Goal: Task Accomplishment & Management: Manage account settings

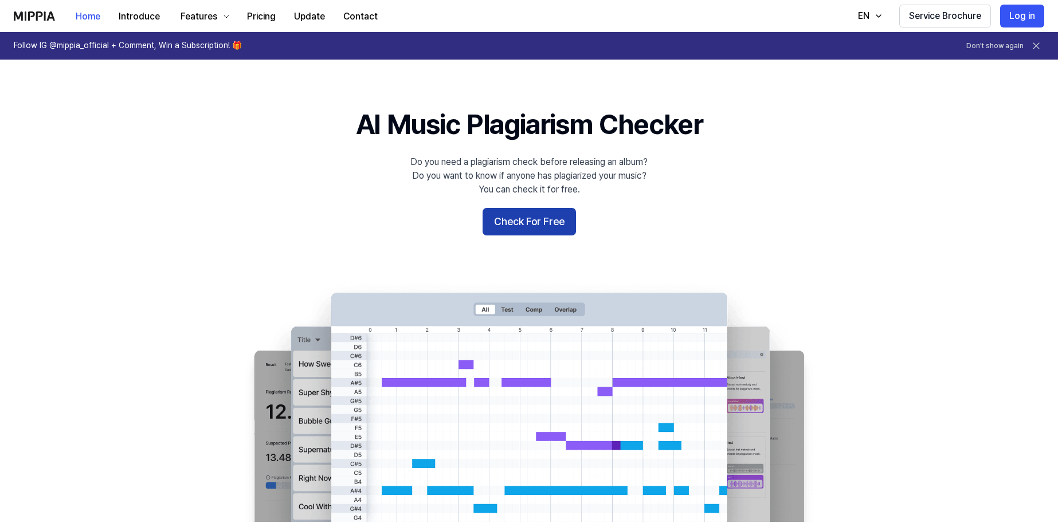
click at [560, 221] on button "Check For Free" at bounding box center [529, 222] width 93 height 28
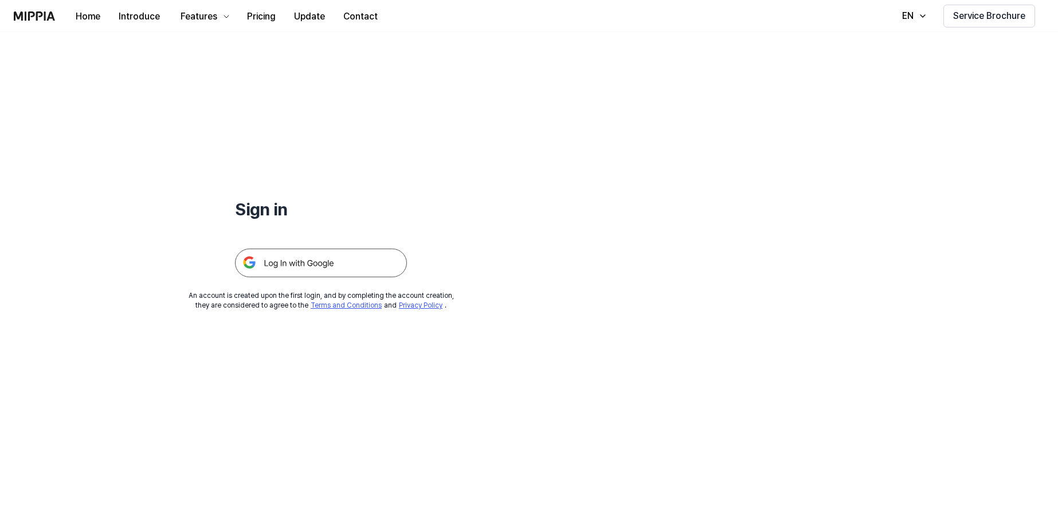
click at [309, 268] on img at bounding box center [321, 263] width 172 height 29
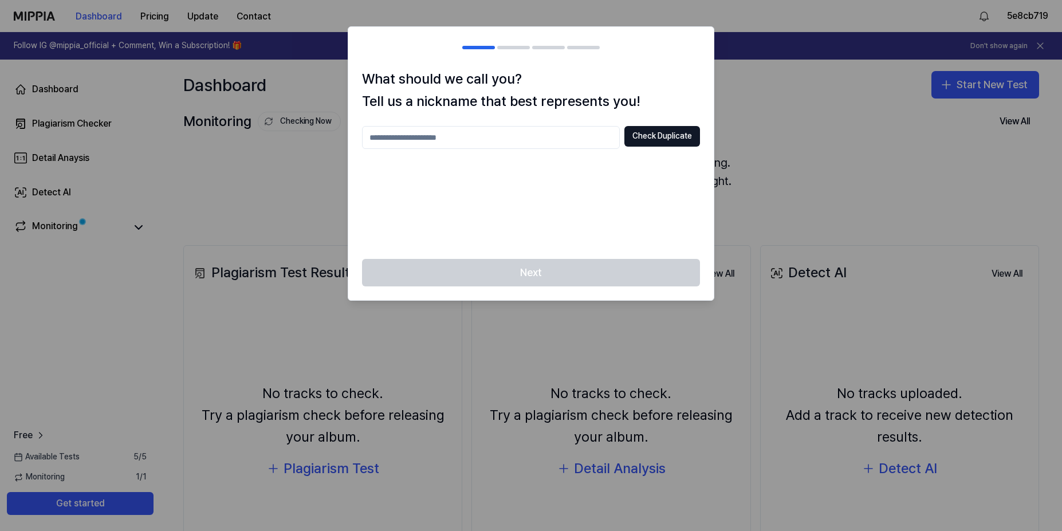
click at [448, 139] on input "text" at bounding box center [491, 137] width 258 height 23
type input "**"
click at [666, 137] on button "Check Duplicate" at bounding box center [663, 136] width 76 height 21
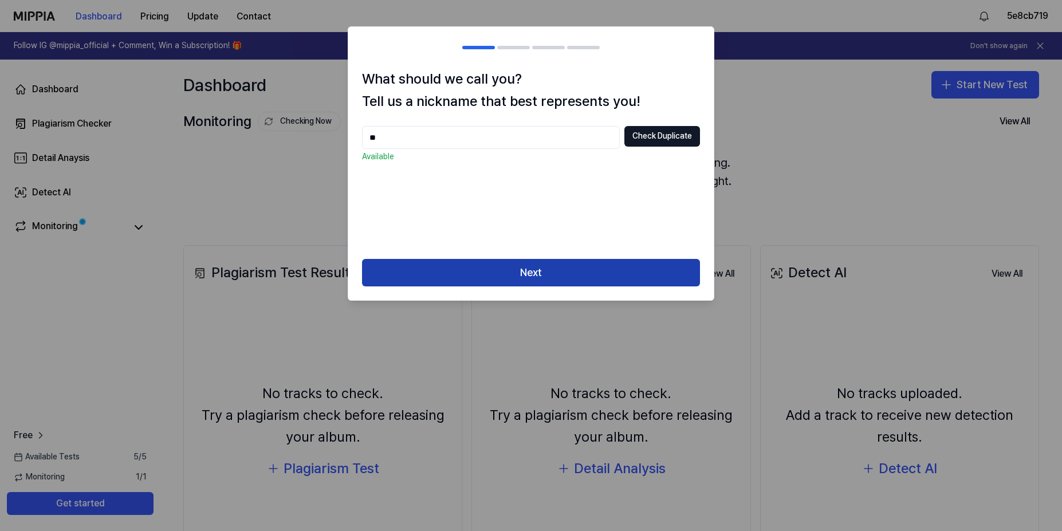
click at [524, 272] on button "Next" at bounding box center [531, 273] width 338 height 28
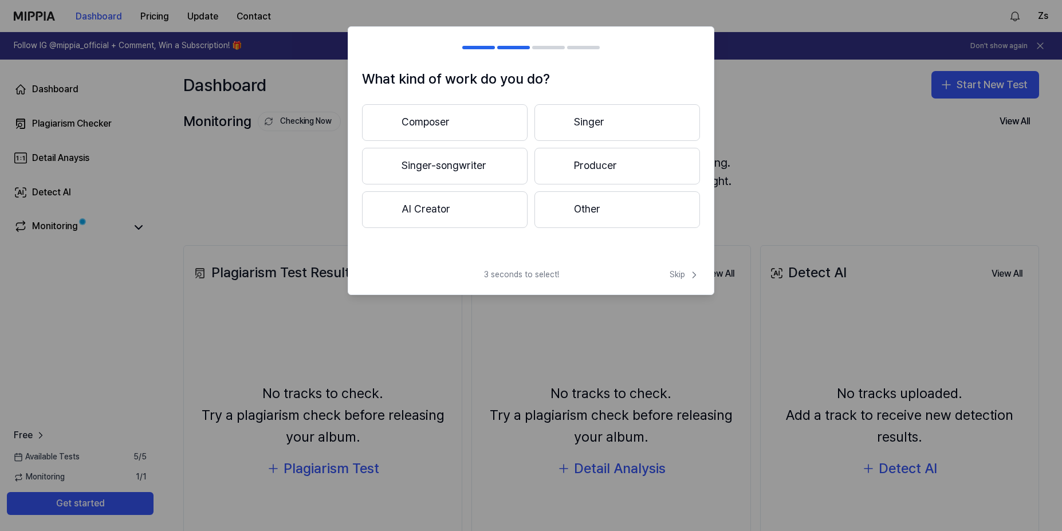
click at [568, 201] on button "Other" at bounding box center [618, 209] width 166 height 37
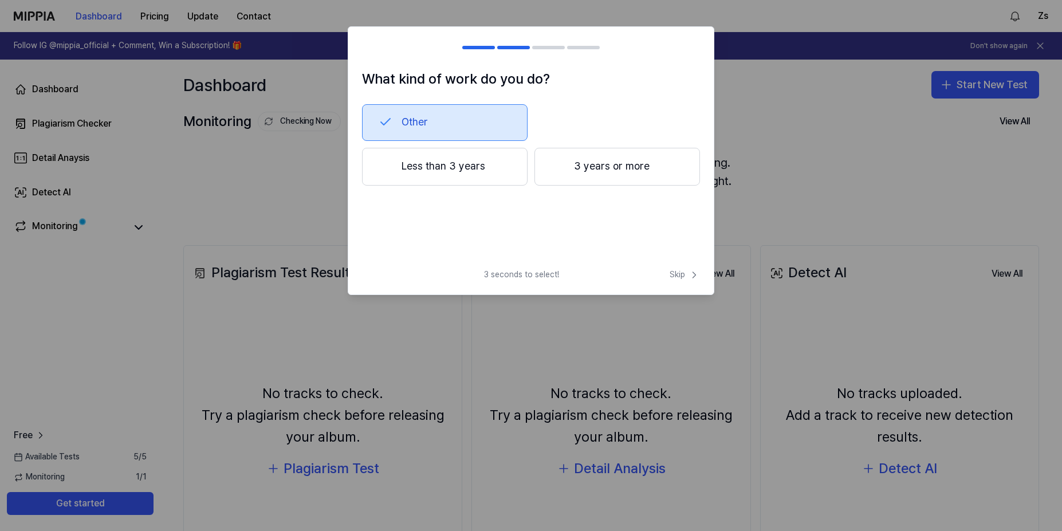
click at [454, 178] on button "Less than 3 years" at bounding box center [445, 167] width 166 height 38
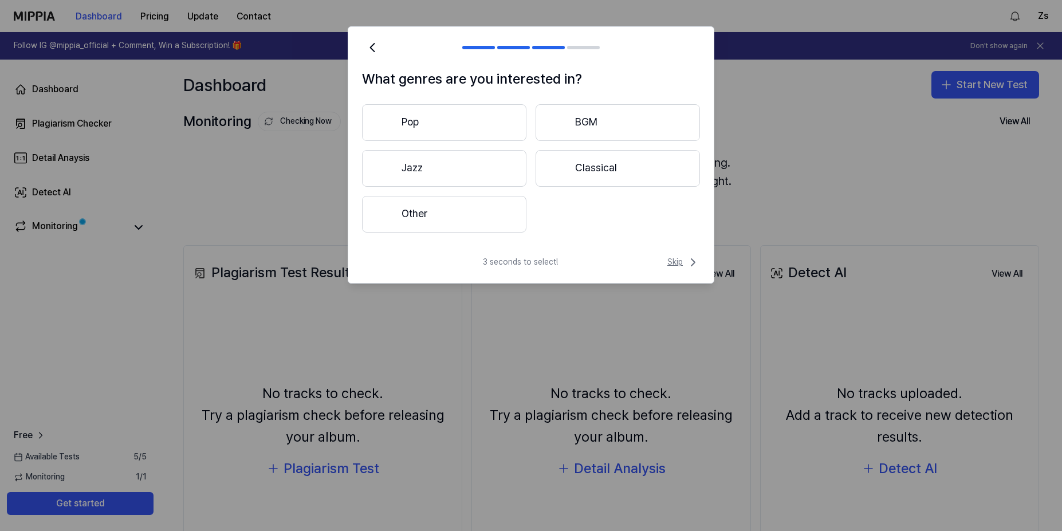
click at [670, 266] on span "Skip" at bounding box center [684, 263] width 33 height 14
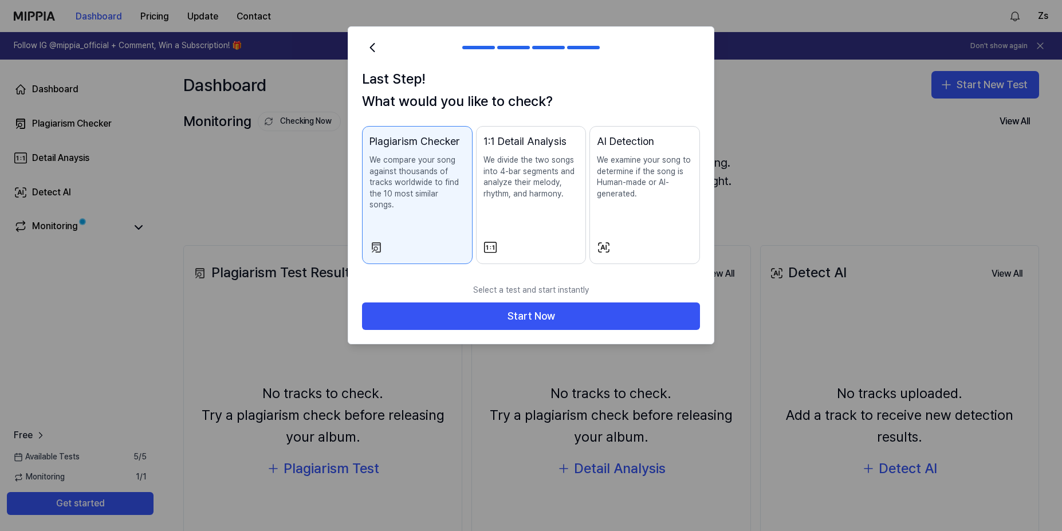
click at [641, 230] on button "AI Detection We examine your song to determine if the song is Human-made or AI-…" at bounding box center [645, 195] width 111 height 138
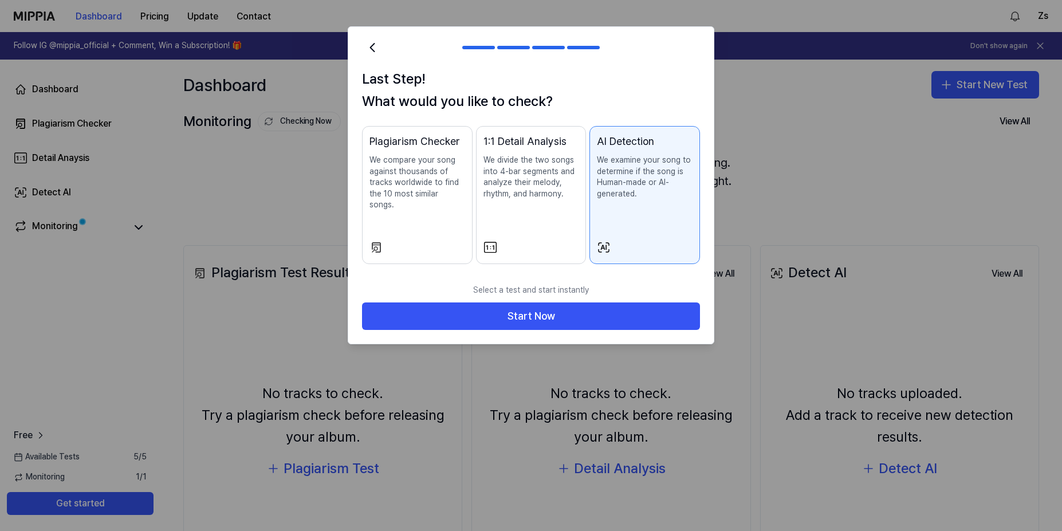
click at [607, 223] on button "AI Detection We examine your song to determine if the song is Human-made or AI-…" at bounding box center [645, 195] width 111 height 138
click at [569, 218] on div "1:1 Detail Analysis We divide the two songs into 4-bar segments and analyze the…" at bounding box center [532, 178] width 96 height 89
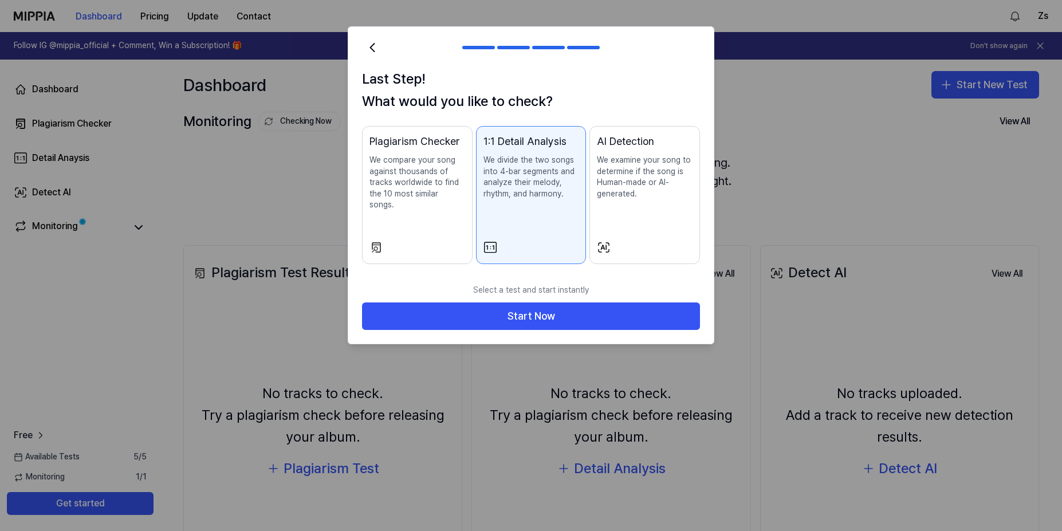
click at [410, 198] on p "We compare your song against thousands of tracks worldwide to find the 10 most …" at bounding box center [418, 183] width 96 height 56
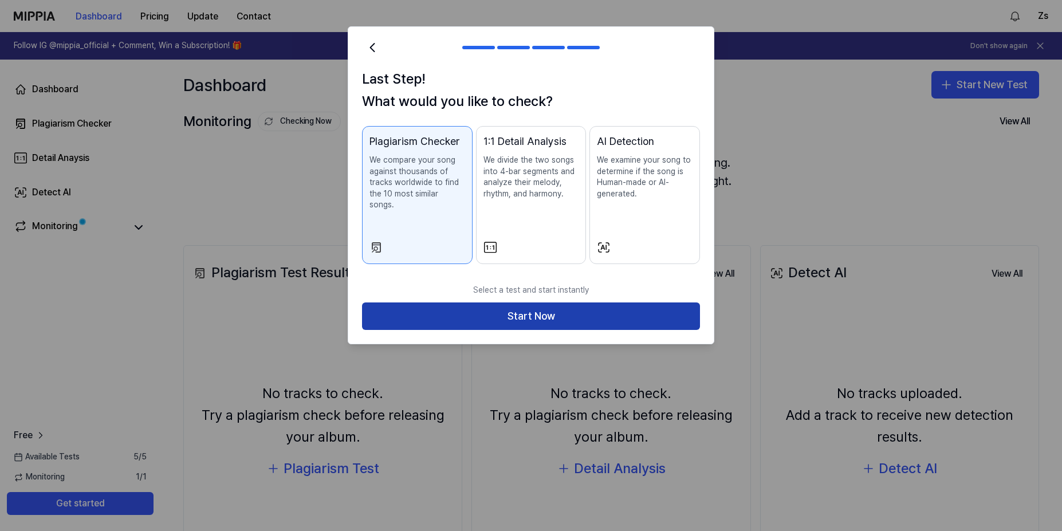
click at [494, 303] on button "Start Now" at bounding box center [531, 317] width 338 height 28
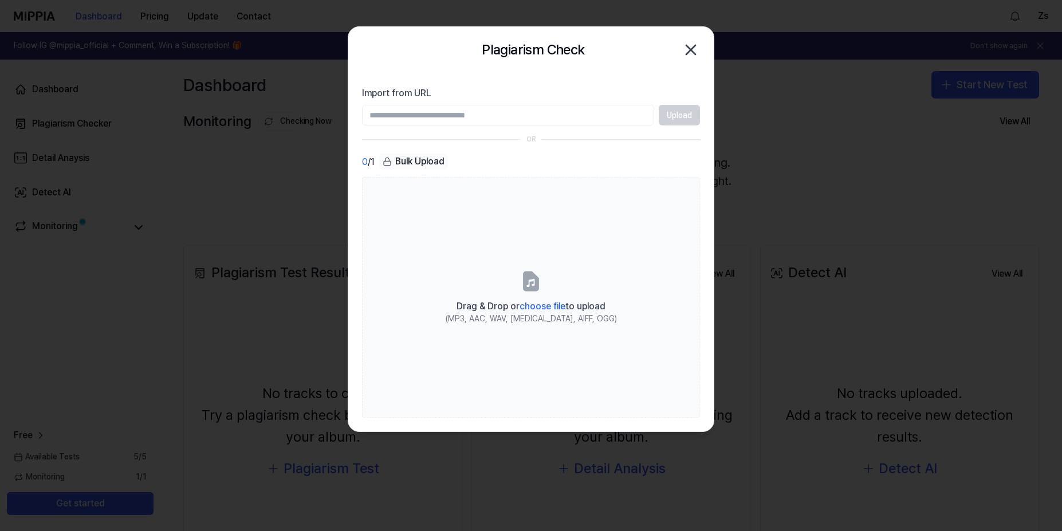
click at [566, 112] on input "Import from URL" at bounding box center [508, 115] width 292 height 21
paste input "**********"
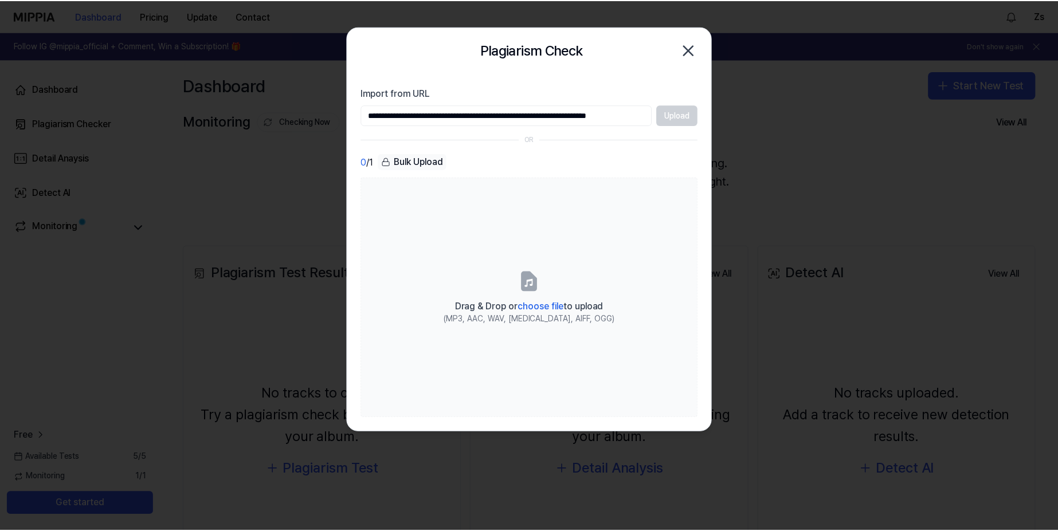
scroll to position [0, 40]
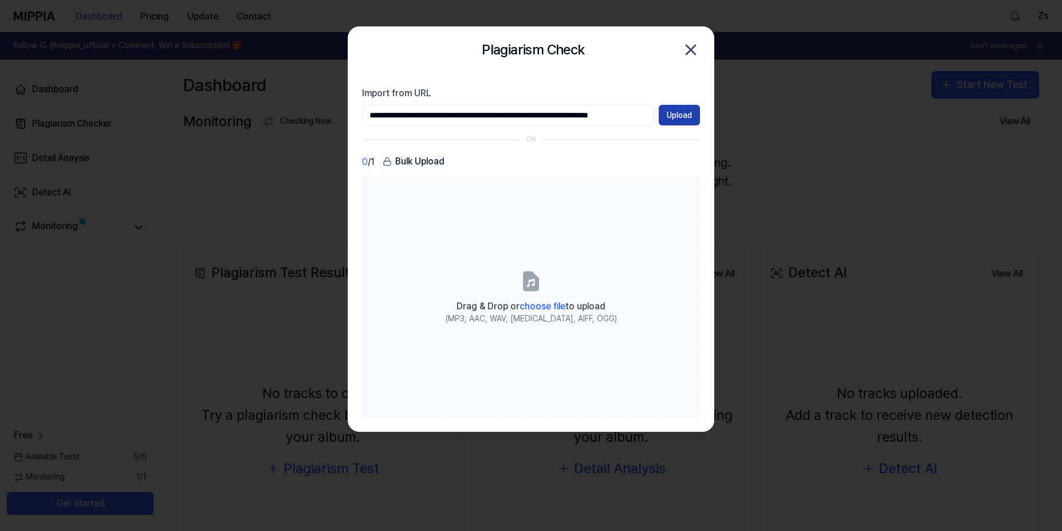
type input "**********"
click at [685, 122] on button "Upload" at bounding box center [679, 115] width 41 height 21
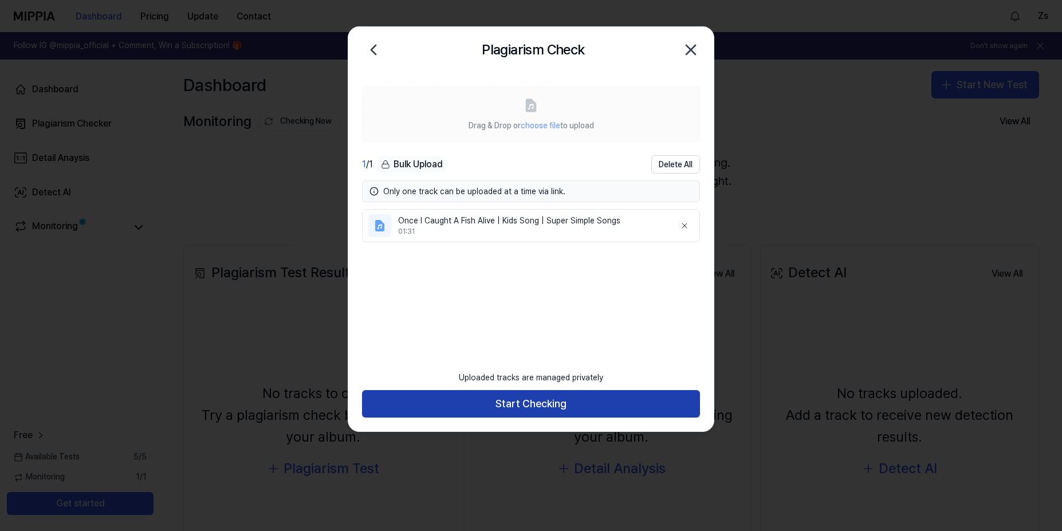
click at [526, 406] on button "Start Checking" at bounding box center [531, 404] width 338 height 28
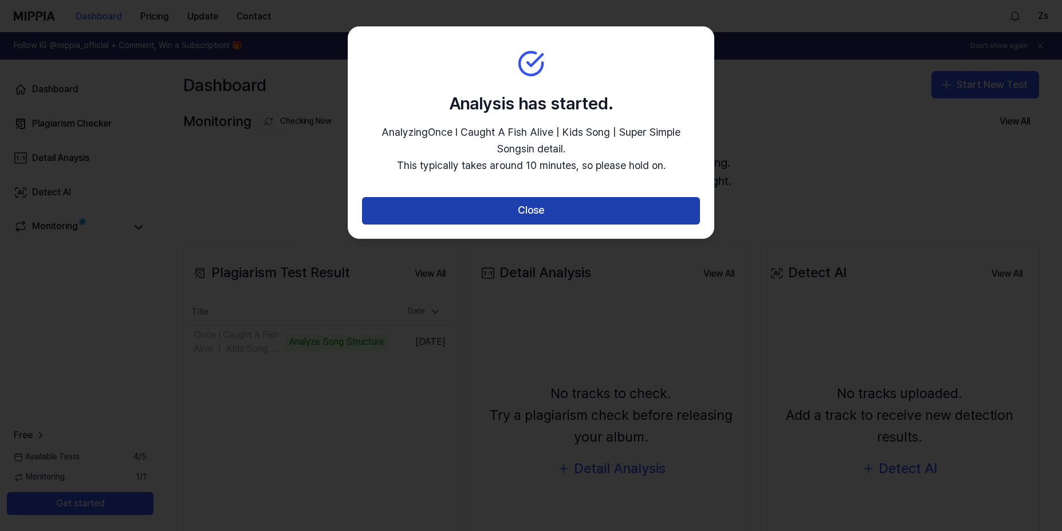
click at [543, 210] on button "Close" at bounding box center [531, 211] width 338 height 28
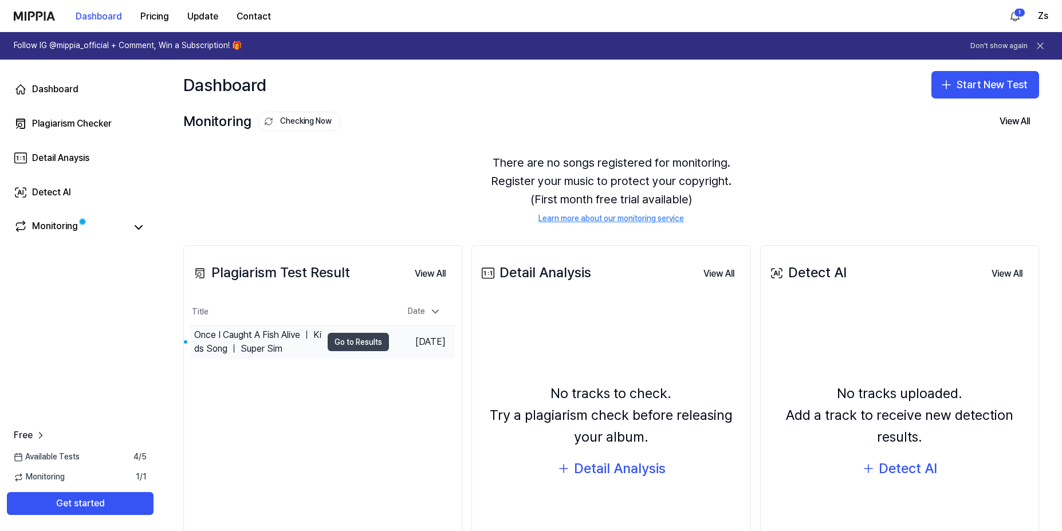
click at [350, 347] on button "Go to Results" at bounding box center [358, 342] width 61 height 18
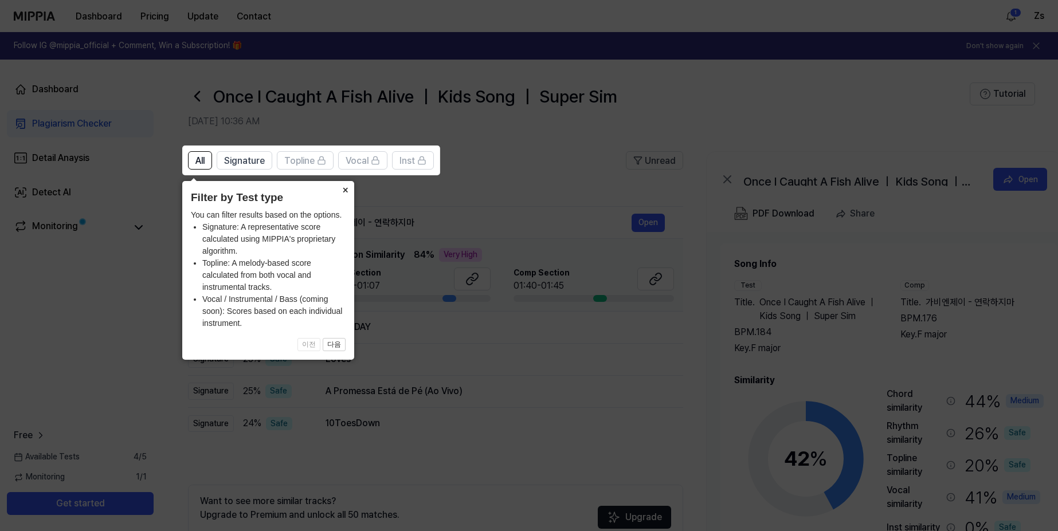
click at [344, 189] on button "×" at bounding box center [345, 189] width 18 height 16
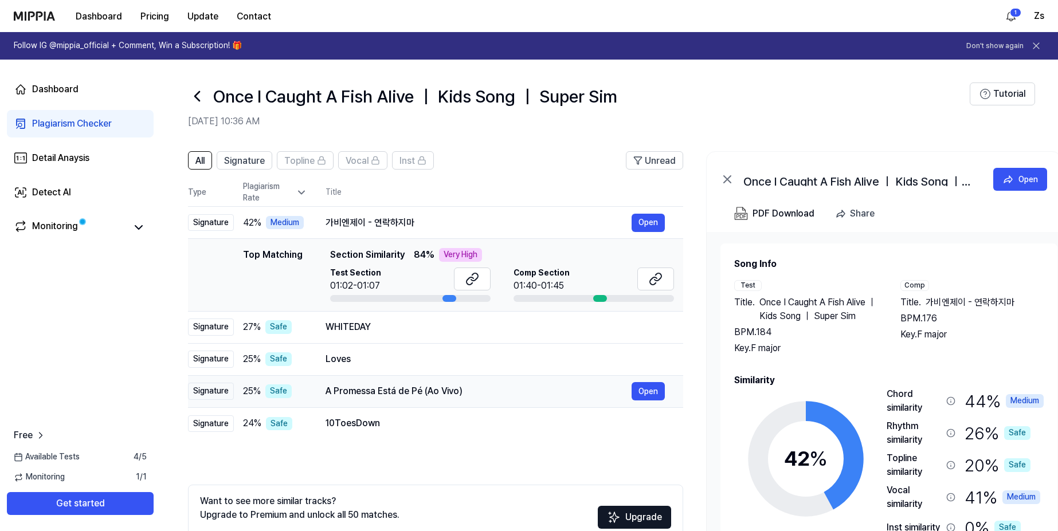
scroll to position [74, 0]
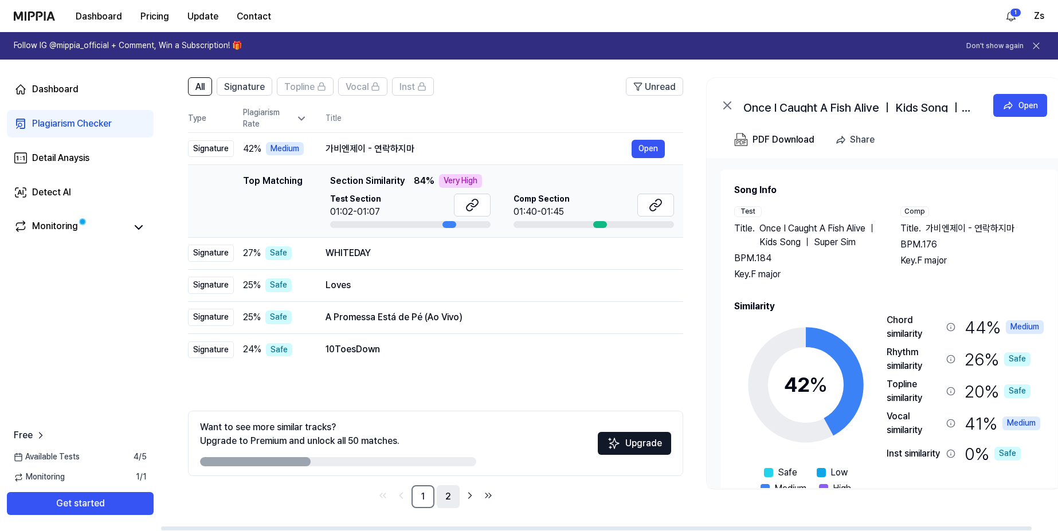
click at [441, 497] on link "2" at bounding box center [448, 496] width 23 height 23
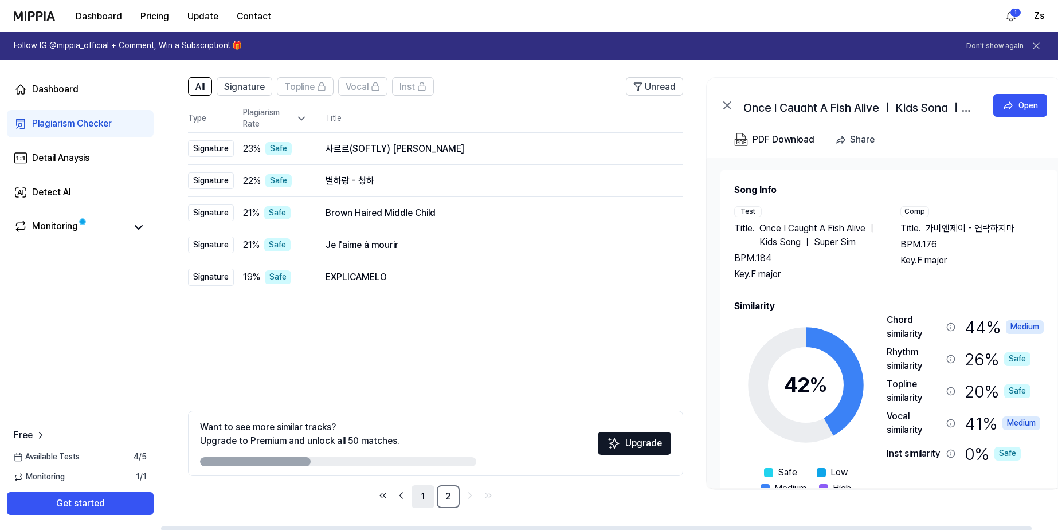
click at [422, 503] on link "1" at bounding box center [422, 496] width 23 height 23
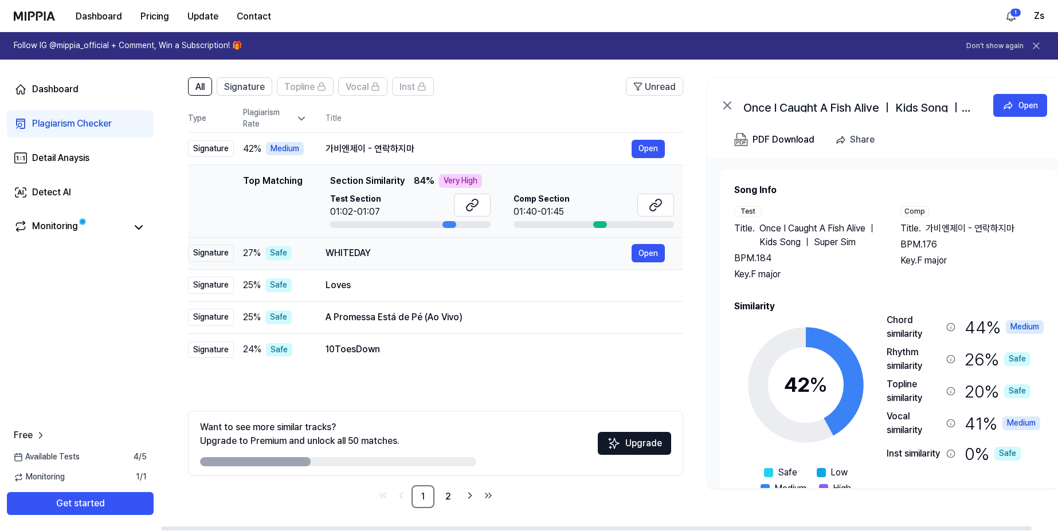
click at [340, 252] on div "WHITEDAY" at bounding box center [478, 253] width 306 height 14
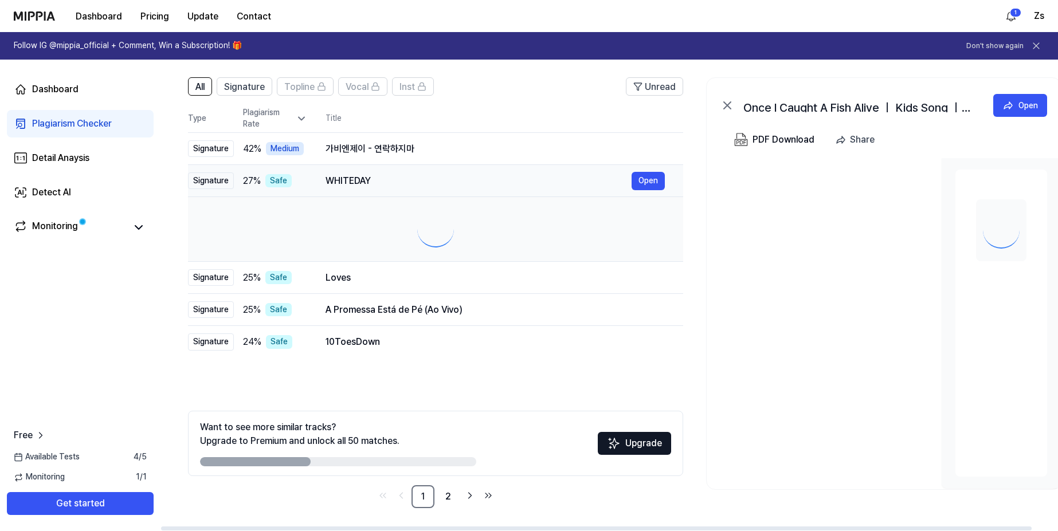
click at [340, 252] on div at bounding box center [435, 229] width 477 height 46
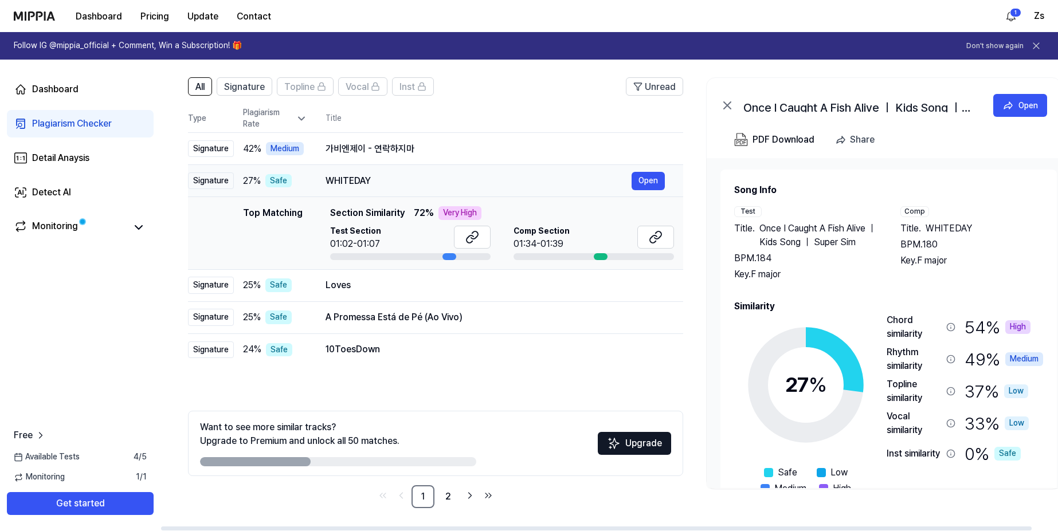
click at [384, 175] on div "WHITEDAY" at bounding box center [478, 181] width 306 height 14
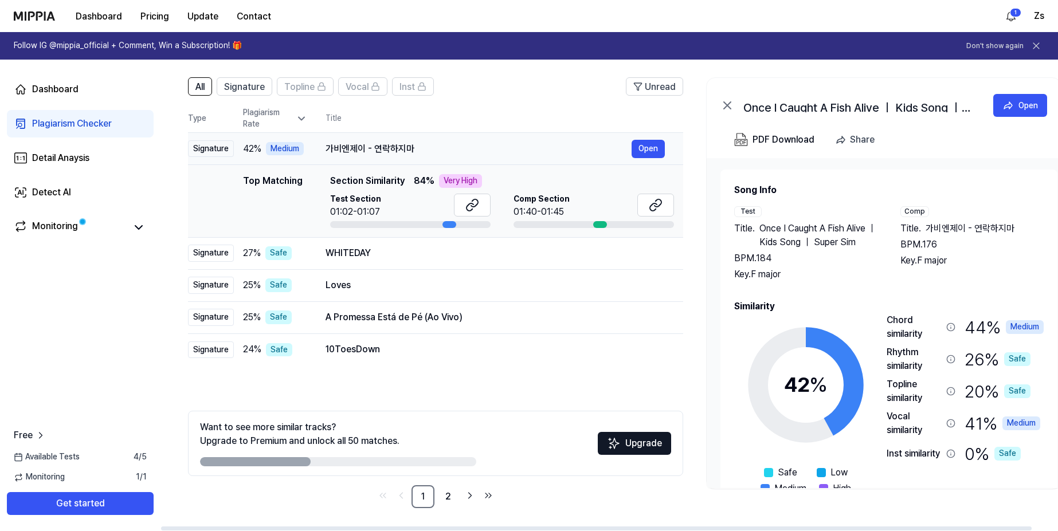
click at [446, 148] on div "가비엔제이 - 연락하지마" at bounding box center [478, 149] width 306 height 14
click at [445, 149] on div "가비엔제이 - 연락하지마" at bounding box center [478, 149] width 306 height 14
drag, startPoint x: 325, startPoint y: 146, endPoint x: 414, endPoint y: 150, distance: 88.3
click at [413, 150] on div "가비엔제이 - 연락하지마" at bounding box center [478, 149] width 306 height 14
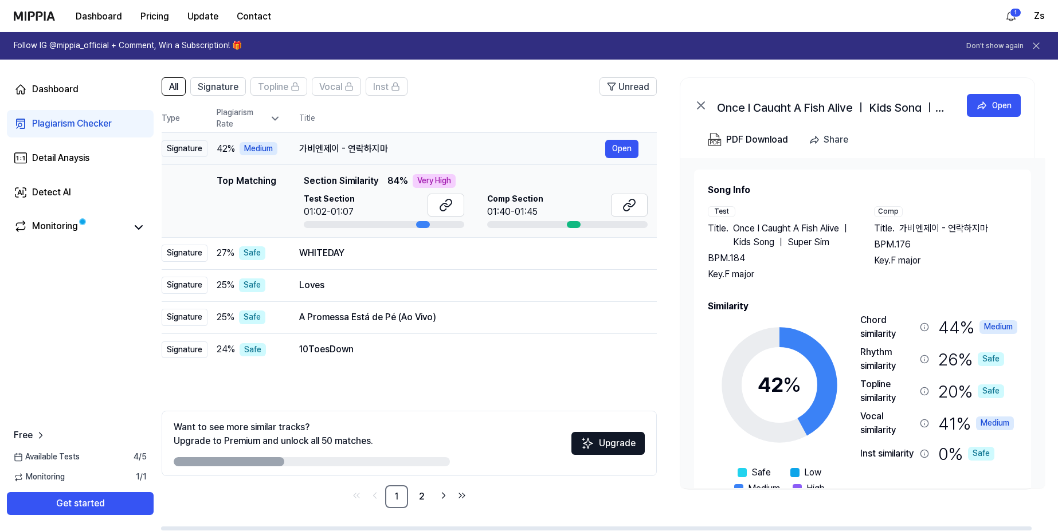
scroll to position [0, 0]
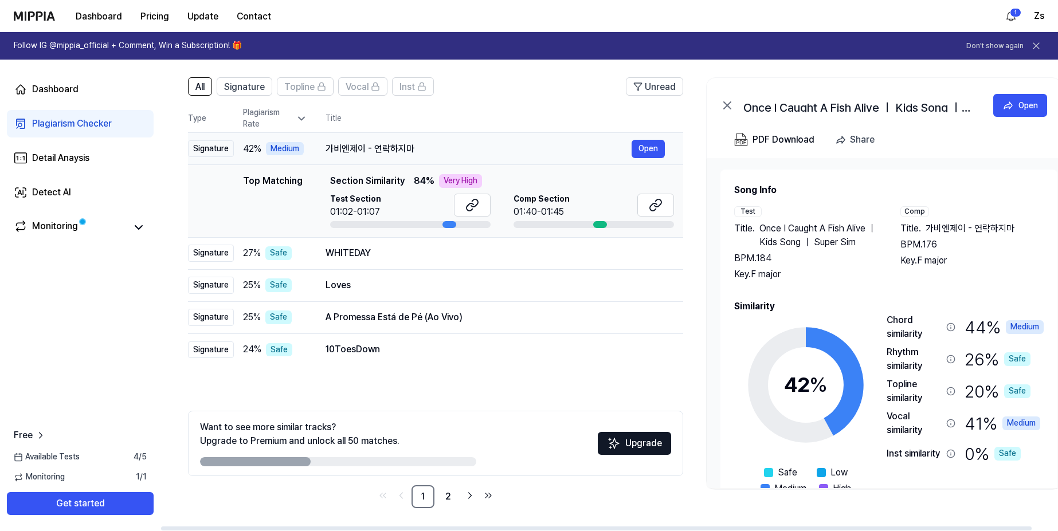
drag, startPoint x: 414, startPoint y: 150, endPoint x: 467, endPoint y: 151, distance: 53.3
click at [467, 151] on div "가비엔제이 - 연락하지마" at bounding box center [478, 149] width 306 height 14
click at [657, 148] on button "Open" at bounding box center [647, 149] width 33 height 18
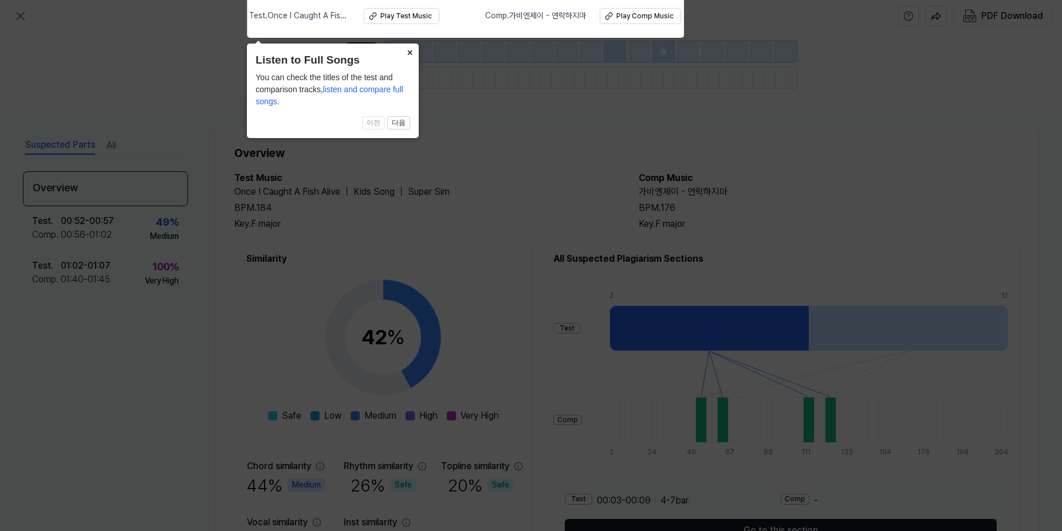
click at [409, 53] on button "×" at bounding box center [410, 52] width 18 height 16
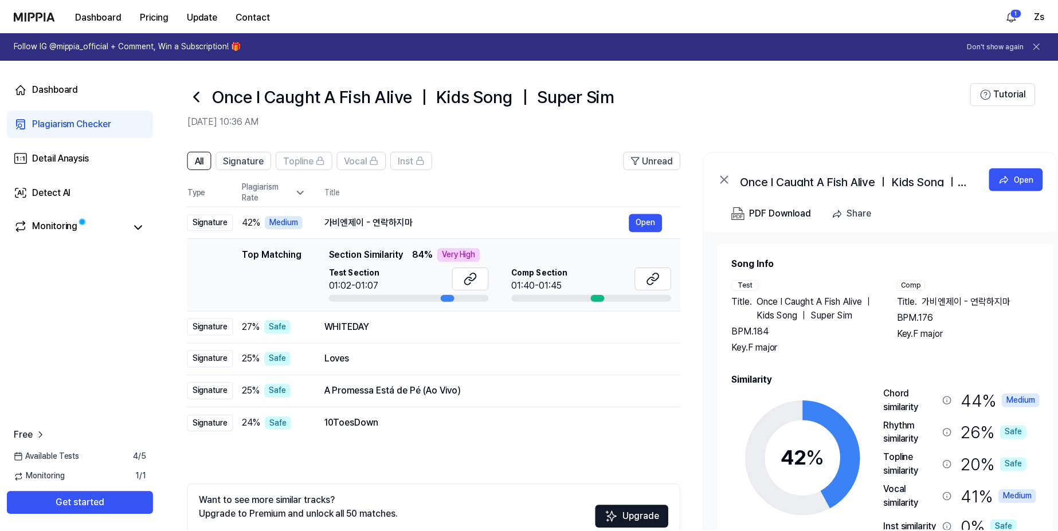
scroll to position [74, 0]
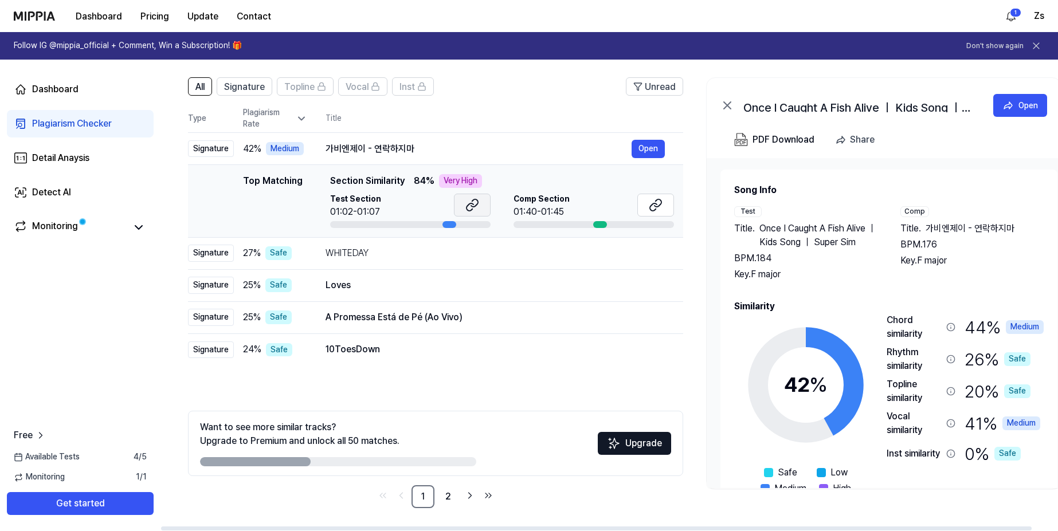
click at [467, 209] on icon at bounding box center [472, 205] width 14 height 14
click at [655, 209] on icon at bounding box center [653, 206] width 7 height 7
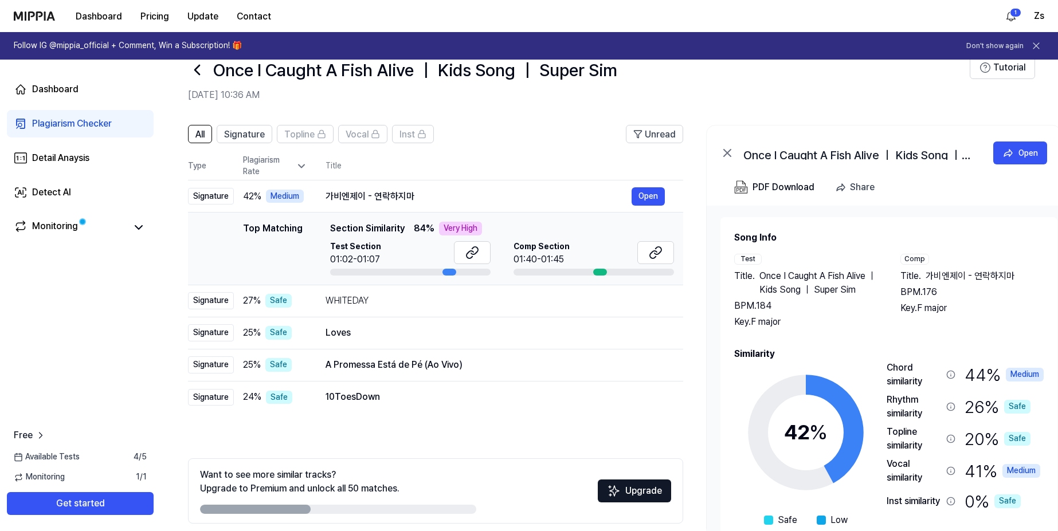
scroll to position [5, 0]
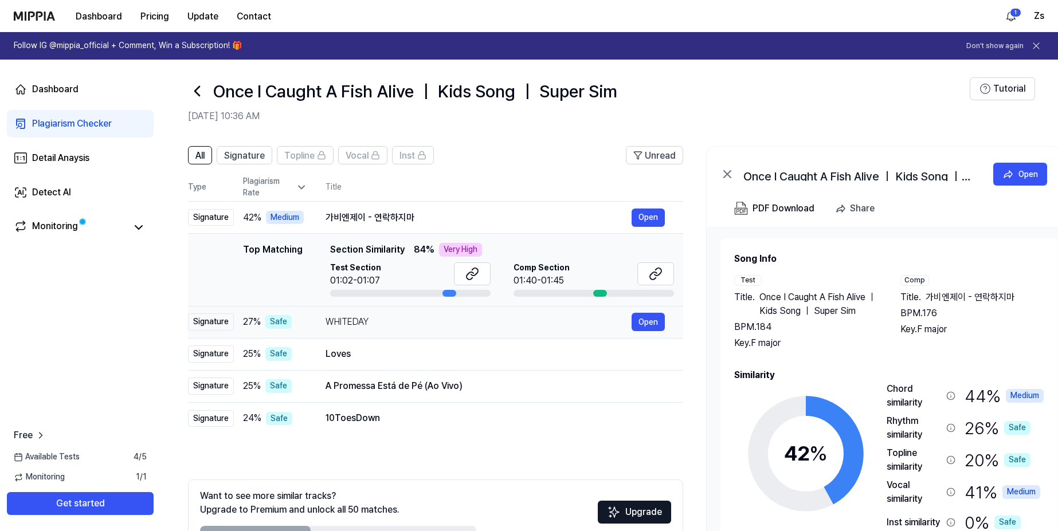
click at [394, 320] on div "WHITEDAY" at bounding box center [478, 322] width 306 height 14
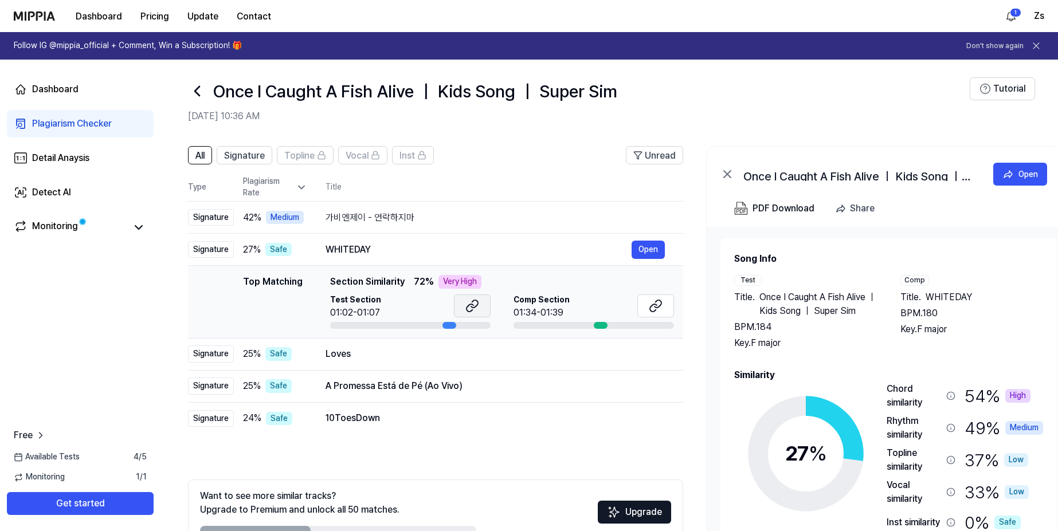
click at [478, 308] on icon at bounding box center [472, 306] width 14 height 14
click at [658, 308] on icon at bounding box center [657, 303] width 7 height 7
click at [403, 361] on div "Loves" at bounding box center [478, 354] width 306 height 14
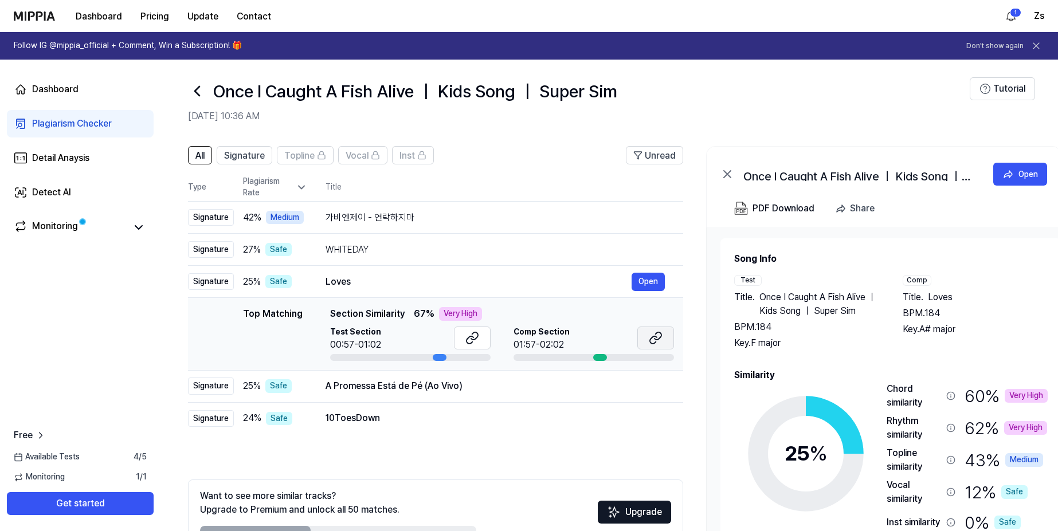
click at [650, 344] on icon at bounding box center [656, 338] width 14 height 14
click at [419, 383] on div "A Promessa Está de Pé (Ao Vivo)" at bounding box center [478, 386] width 306 height 14
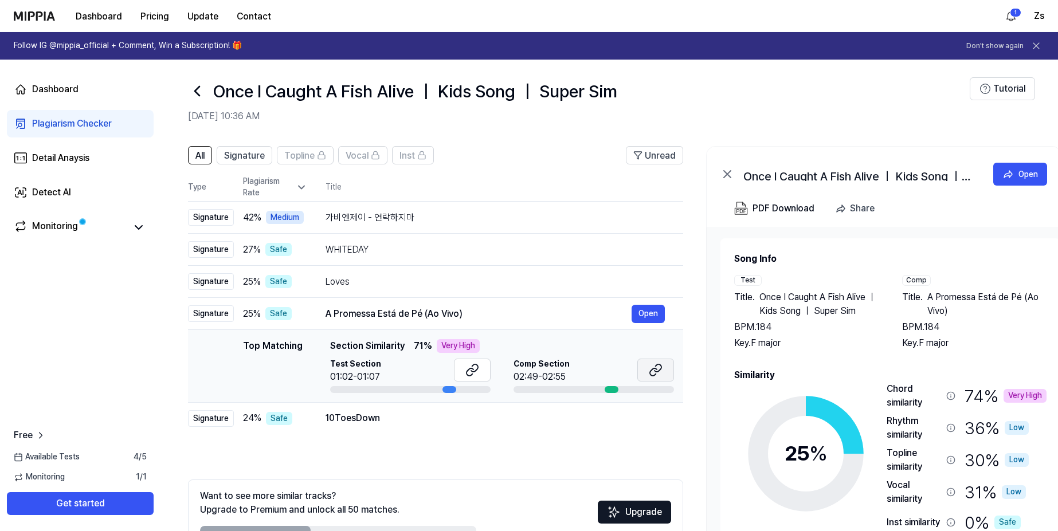
click at [656, 371] on icon at bounding box center [656, 370] width 14 height 14
click at [484, 423] on div "10ToesDown" at bounding box center [478, 418] width 306 height 14
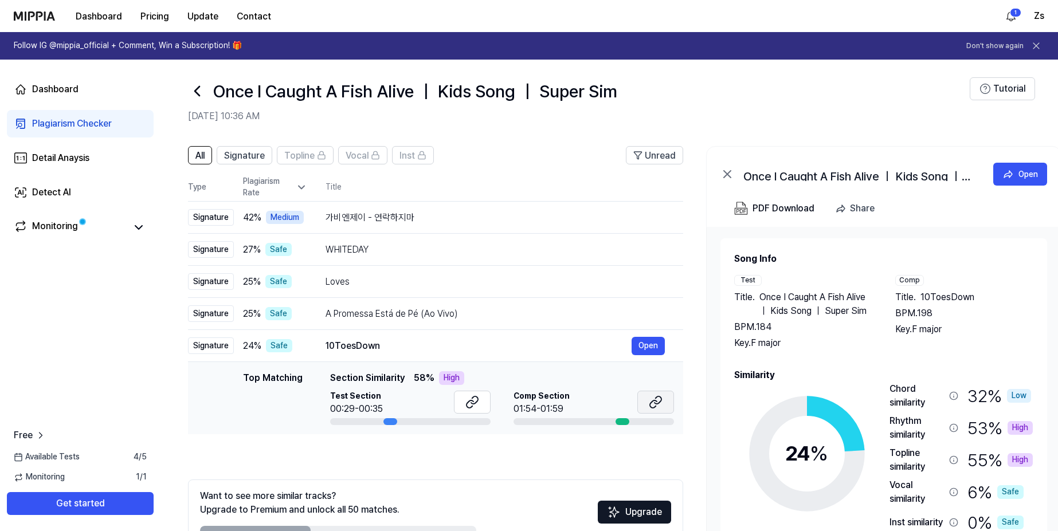
click at [661, 403] on icon at bounding box center [656, 402] width 14 height 14
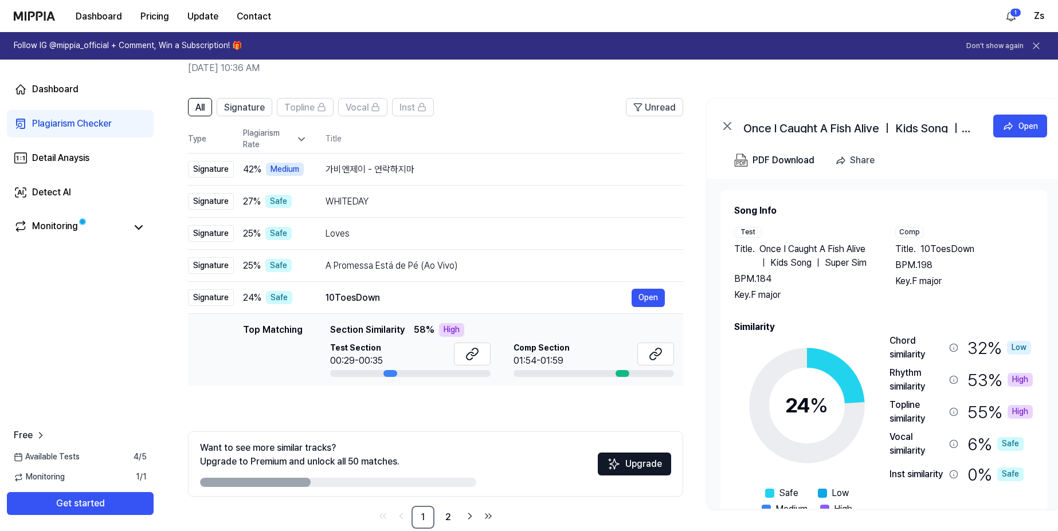
scroll to position [74, 0]
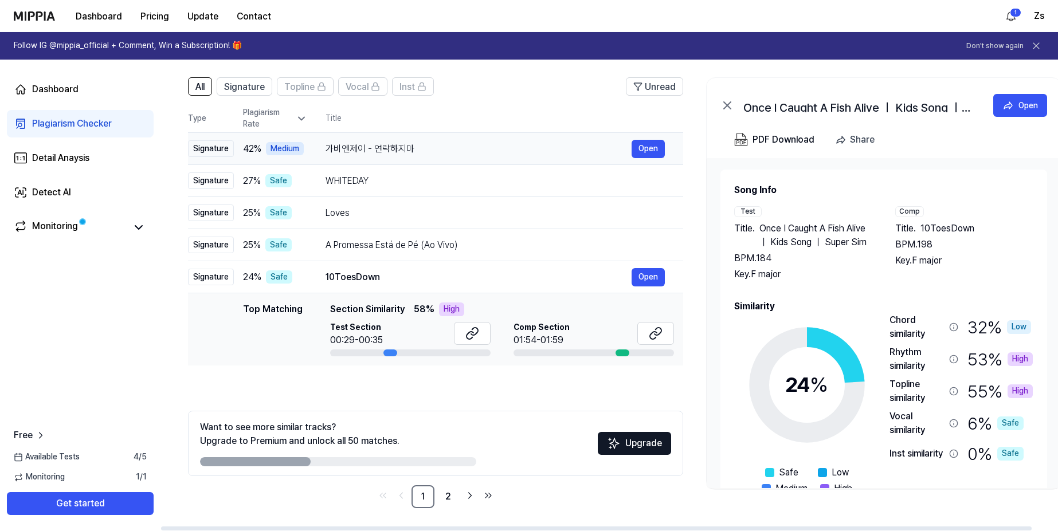
click at [476, 151] on div "가비엔제이 - 연락하지마" at bounding box center [478, 149] width 306 height 14
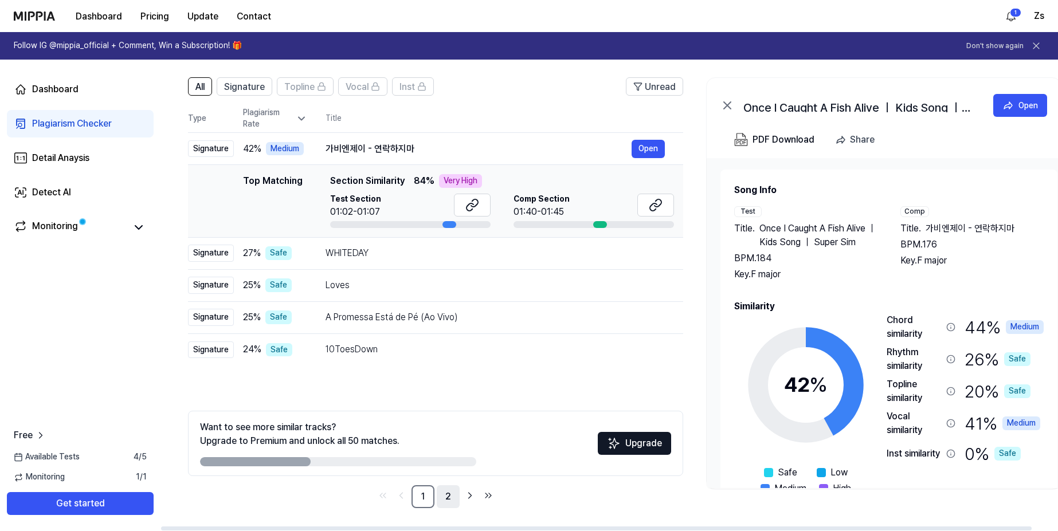
click at [448, 491] on link "2" at bounding box center [448, 496] width 23 height 23
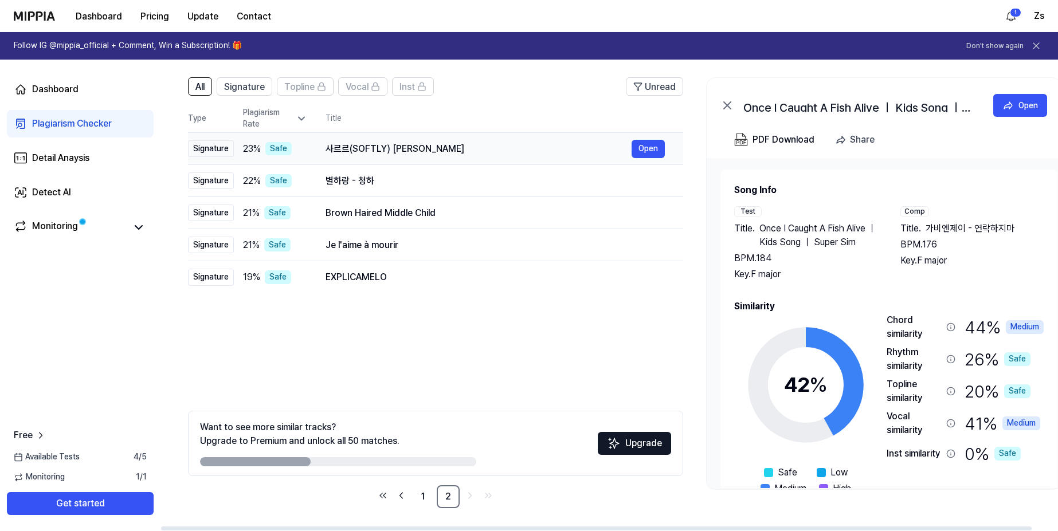
click at [436, 140] on div "사르르(SOFTLY) 캐이윌 Open" at bounding box center [494, 149] width 339 height 18
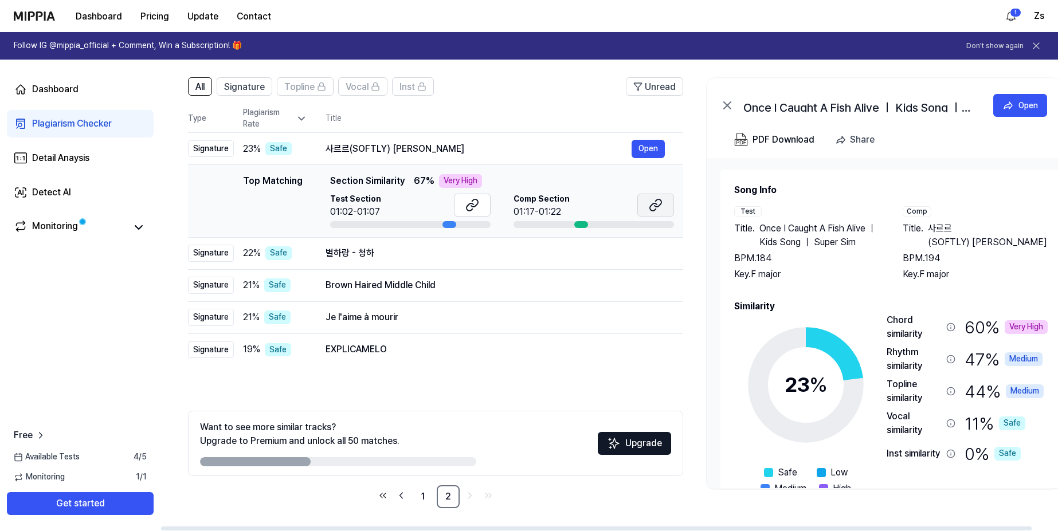
click at [656, 202] on icon at bounding box center [657, 202] width 7 height 7
click at [426, 247] on div "별하랑 - 청하" at bounding box center [478, 253] width 306 height 14
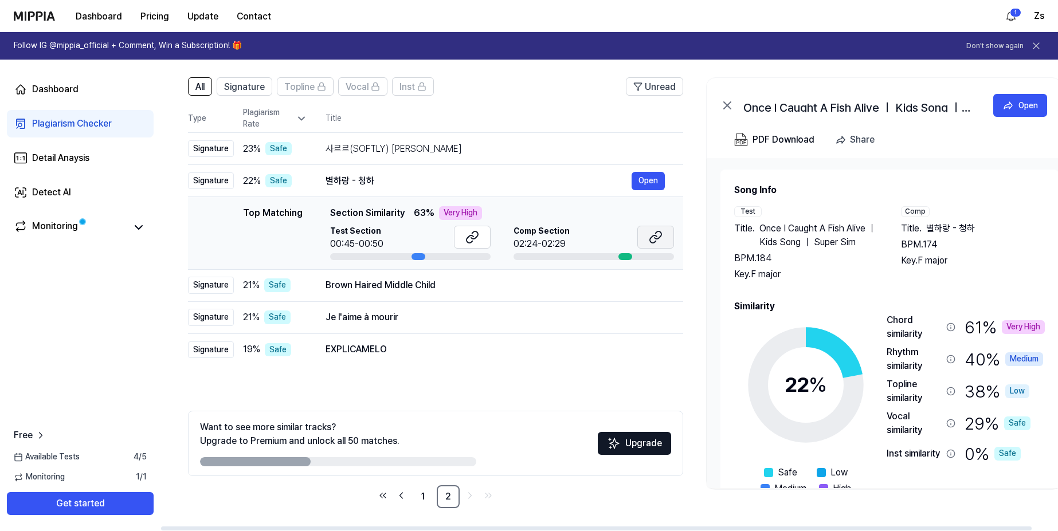
click at [663, 232] on button at bounding box center [655, 237] width 37 height 23
click at [397, 283] on div "Brown Haired Middle Child" at bounding box center [478, 286] width 306 height 14
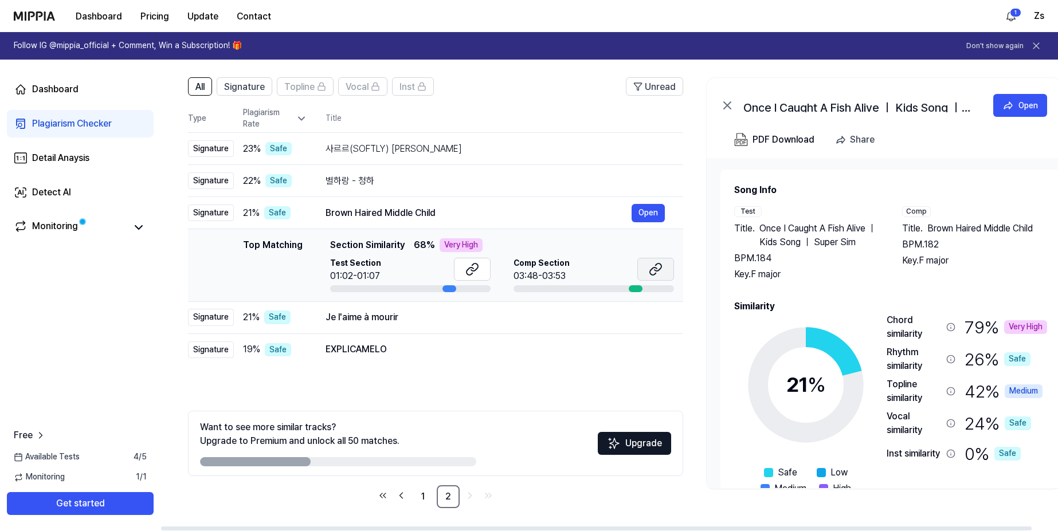
click at [648, 270] on button at bounding box center [655, 269] width 37 height 23
click at [385, 321] on div "Je l'aime à mourir" at bounding box center [478, 318] width 306 height 14
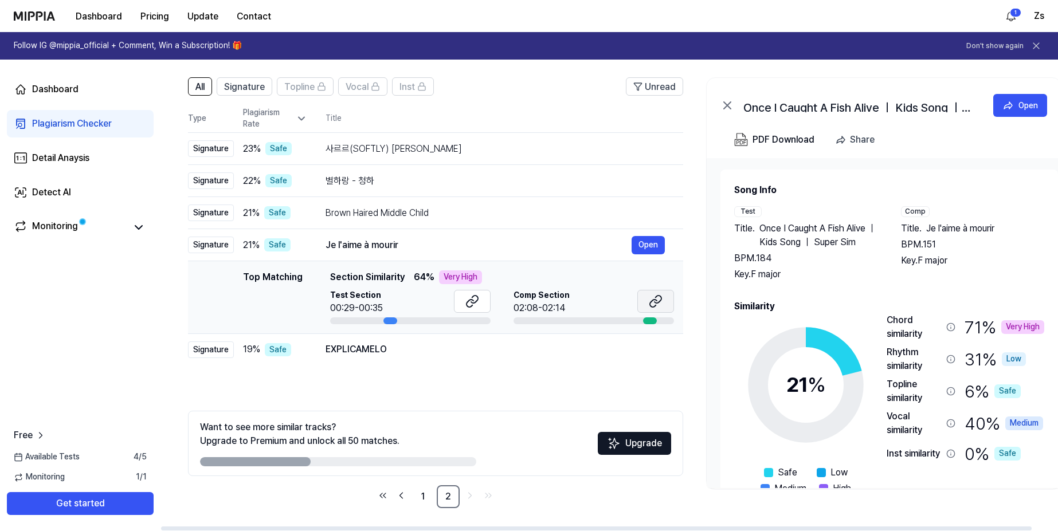
click at [656, 297] on icon at bounding box center [657, 299] width 7 height 7
click at [413, 353] on div "EXPLICAMELO" at bounding box center [478, 350] width 306 height 14
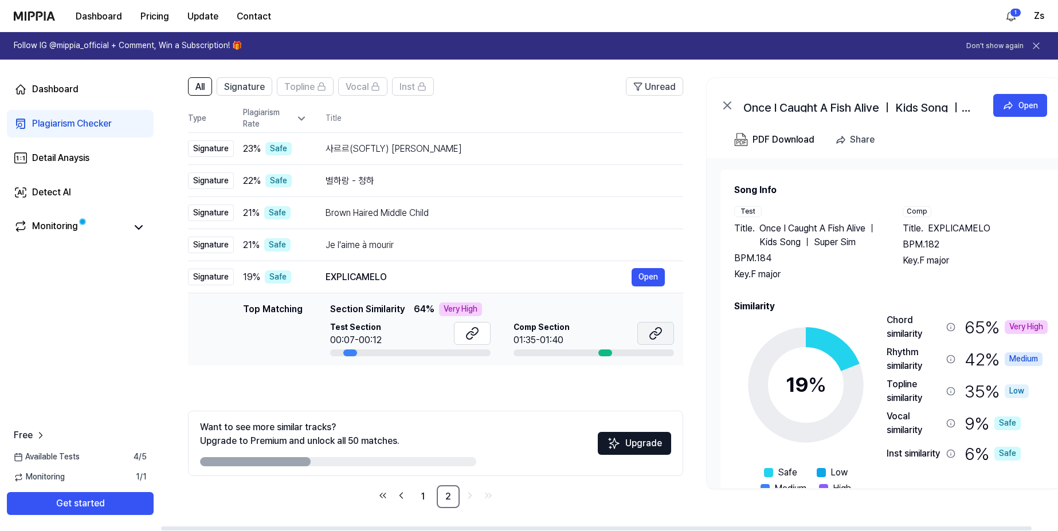
click at [654, 332] on icon at bounding box center [653, 335] width 7 height 7
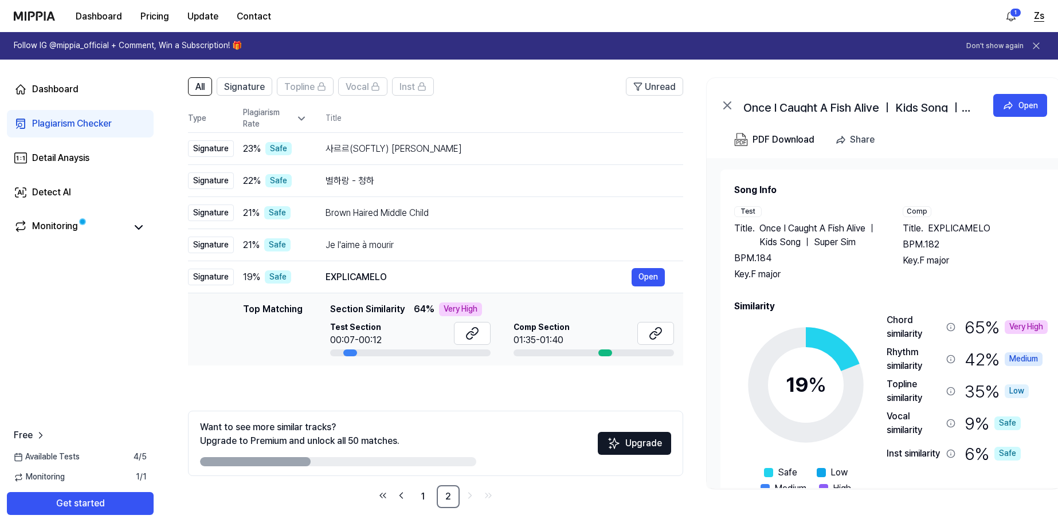
click at [1037, 18] on button "Zs" at bounding box center [1039, 16] width 10 height 14
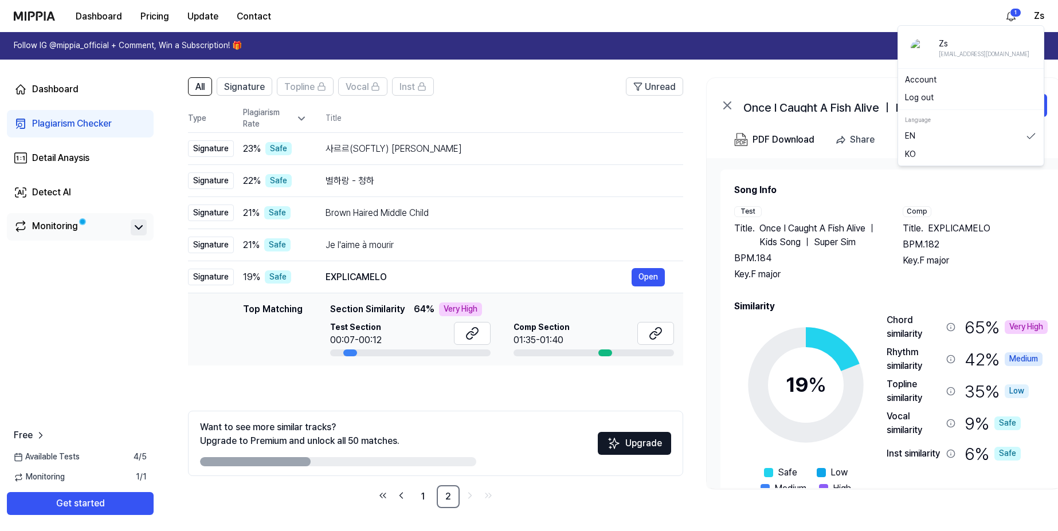
click at [144, 227] on icon at bounding box center [139, 228] width 14 height 14
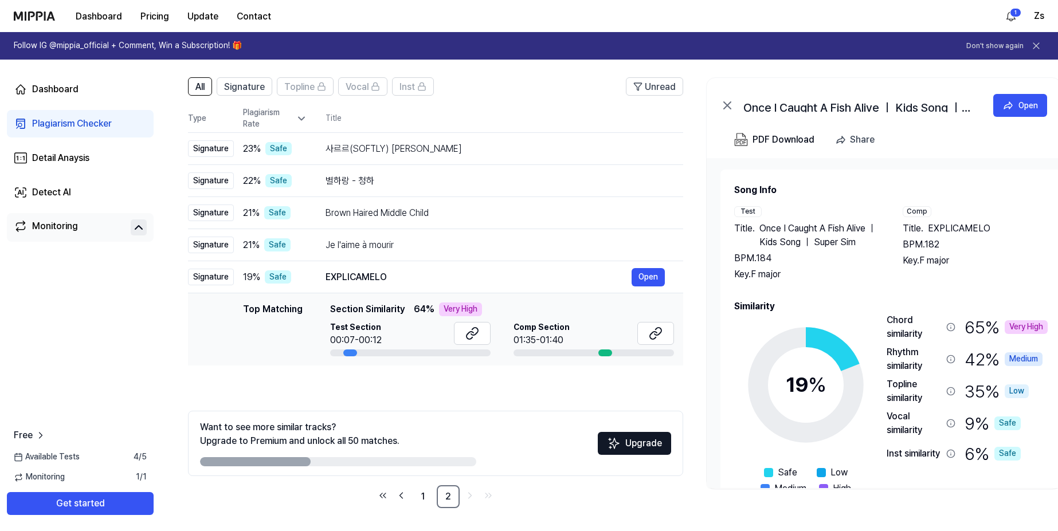
click at [1045, 23] on nav "Dashboard Pricing Update Contact 1 Zs" at bounding box center [529, 16] width 1058 height 32
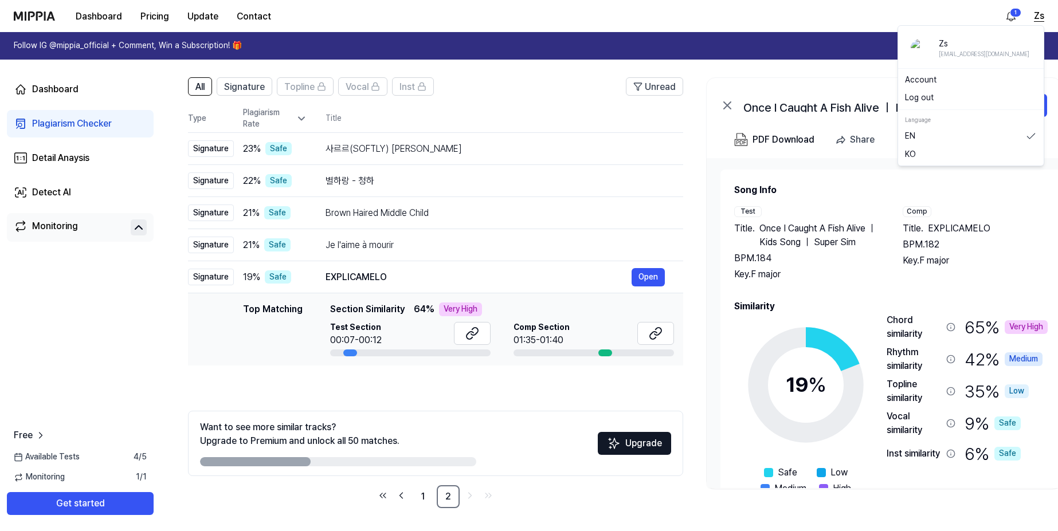
click at [1041, 16] on button "Zs" at bounding box center [1039, 16] width 10 height 14
click at [915, 78] on link "Account" at bounding box center [971, 79] width 132 height 11
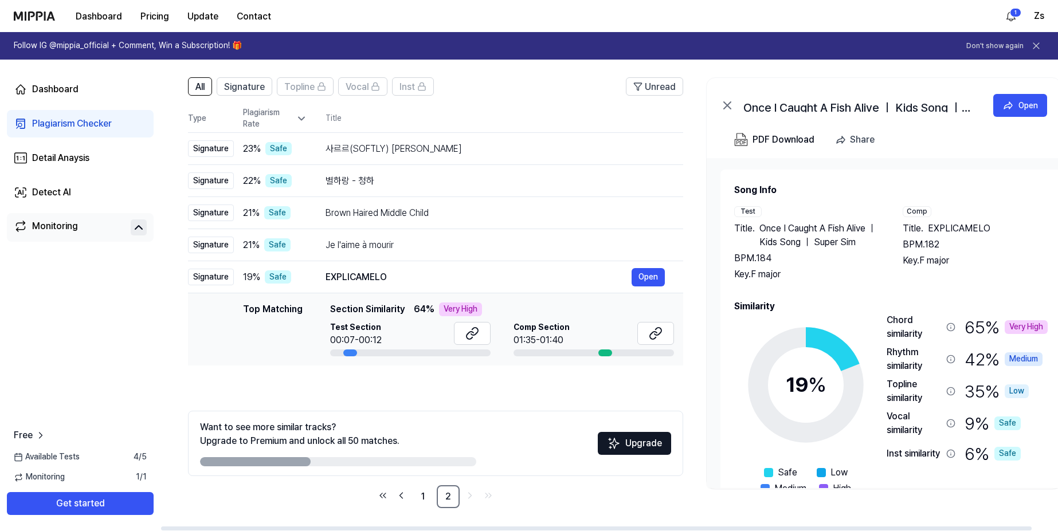
scroll to position [0, 0]
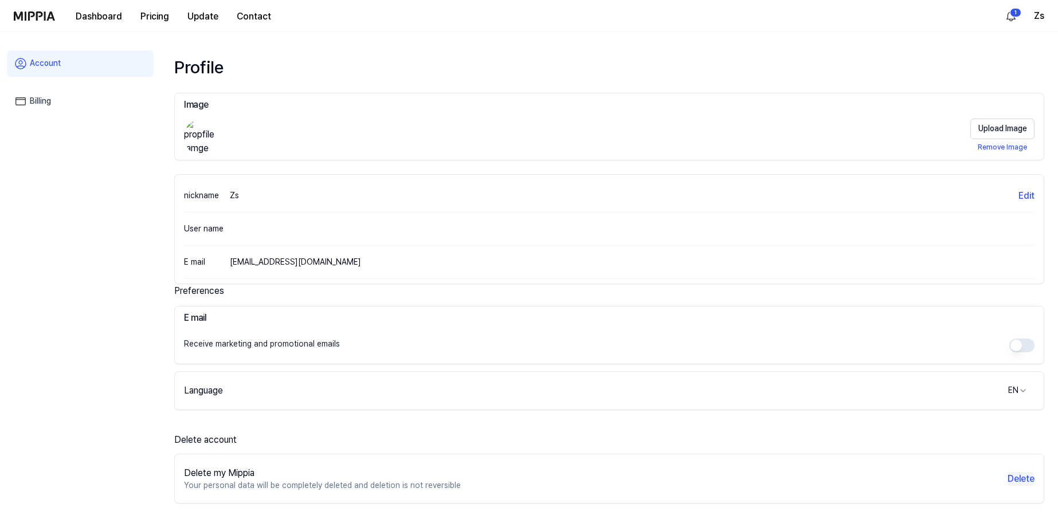
click at [1014, 473] on button "Delete" at bounding box center [1020, 479] width 27 height 14
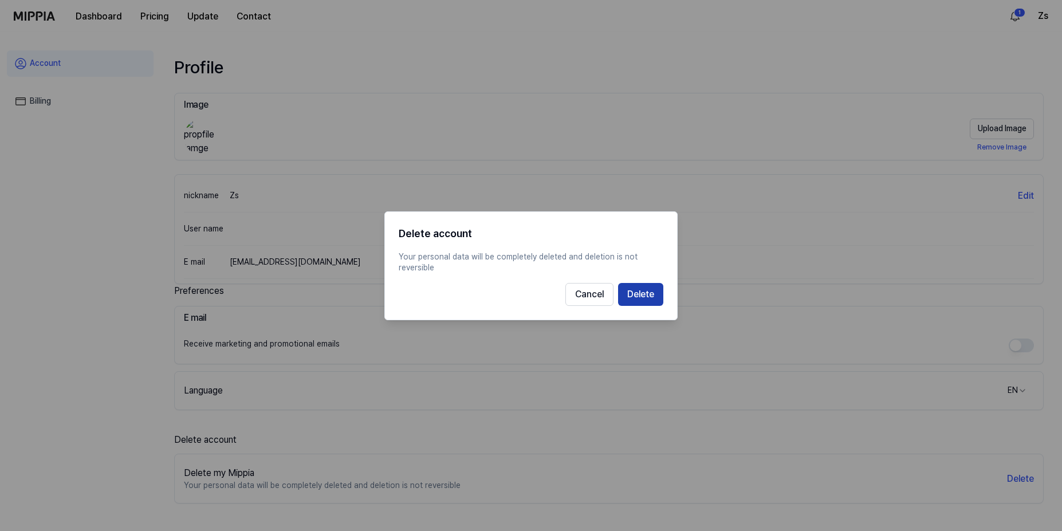
click at [640, 302] on button "Delete" at bounding box center [640, 294] width 45 height 23
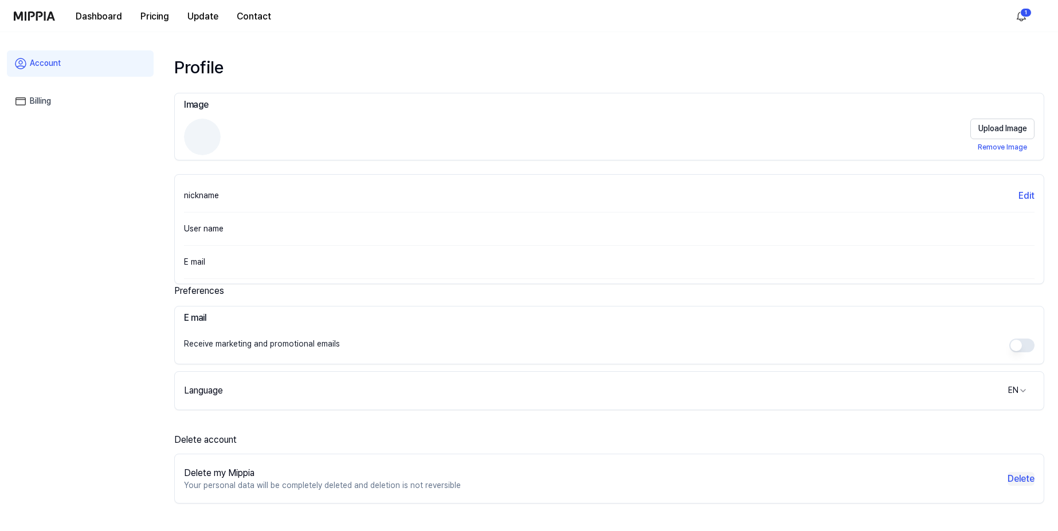
click at [1023, 485] on button "Delete" at bounding box center [1020, 479] width 27 height 14
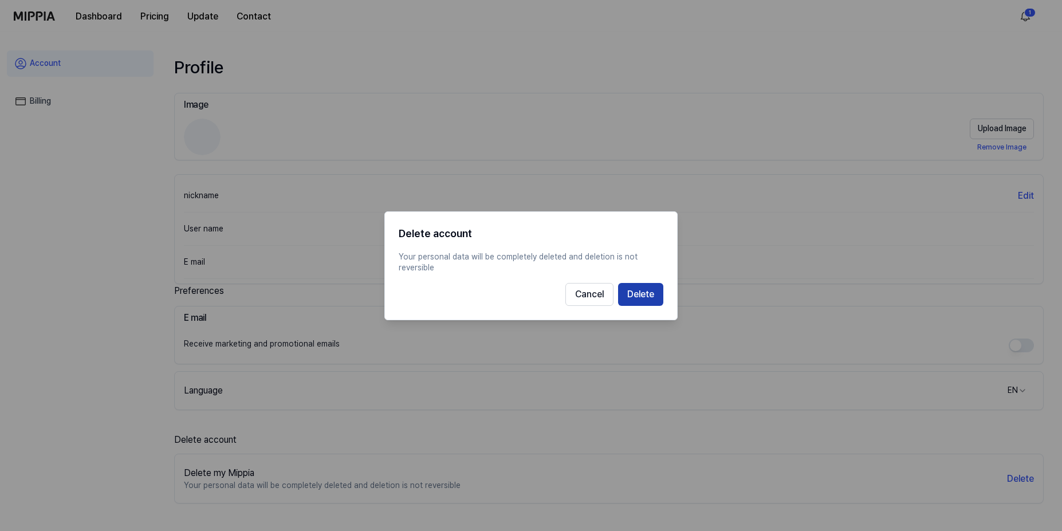
click at [638, 291] on button "Delete" at bounding box center [640, 294] width 45 height 23
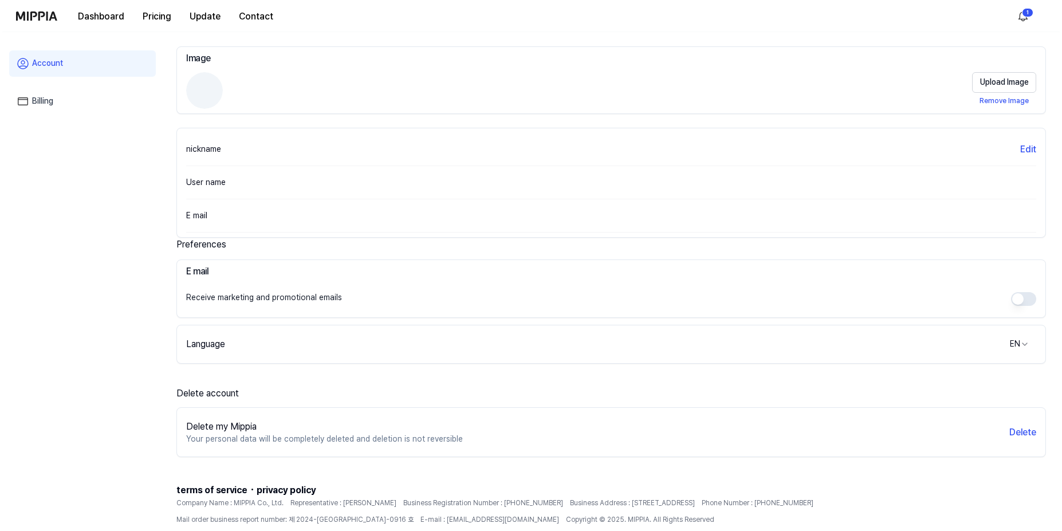
scroll to position [95, 0]
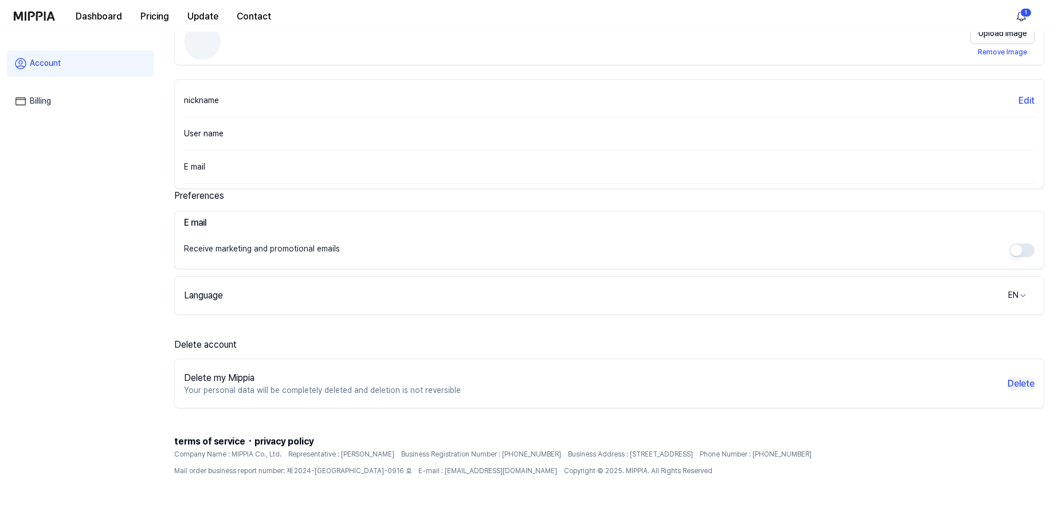
click at [1022, 384] on button "Delete" at bounding box center [1020, 384] width 27 height 14
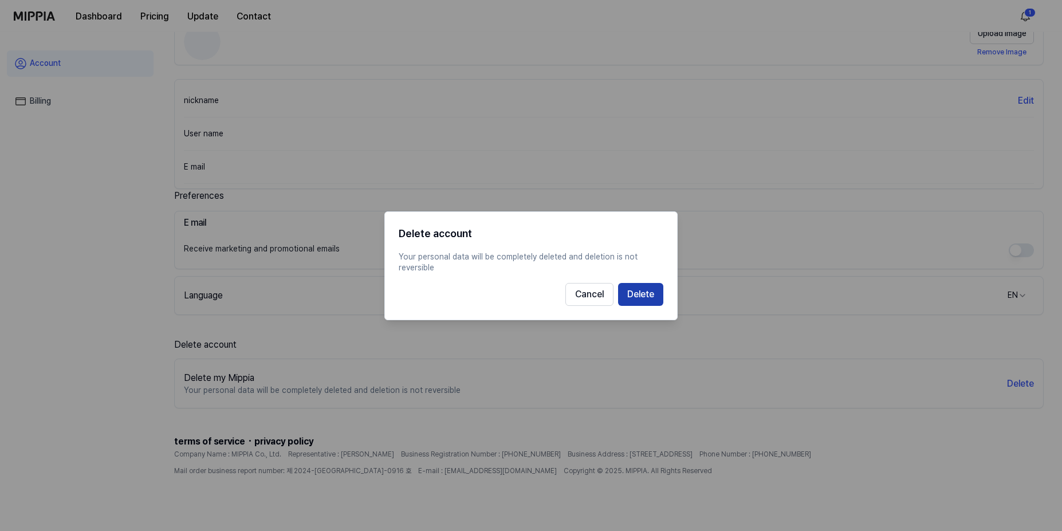
click at [648, 293] on button "Delete" at bounding box center [640, 294] width 45 height 23
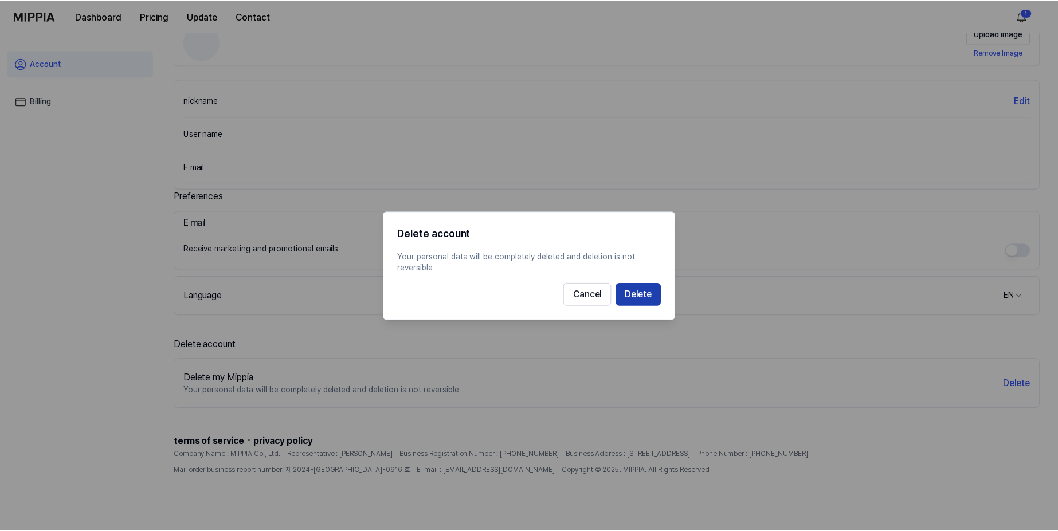
scroll to position [38, 0]
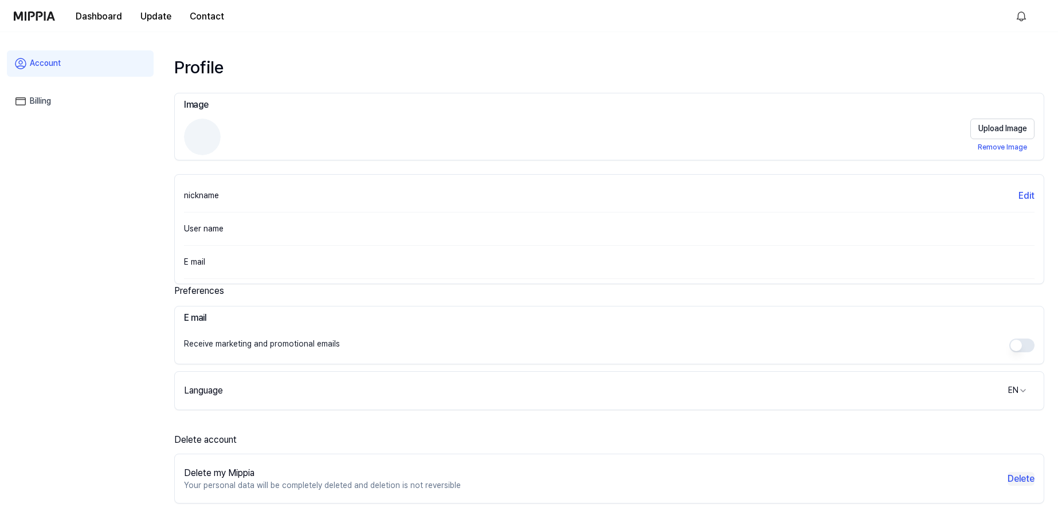
click at [1022, 476] on button "Delete" at bounding box center [1020, 479] width 27 height 14
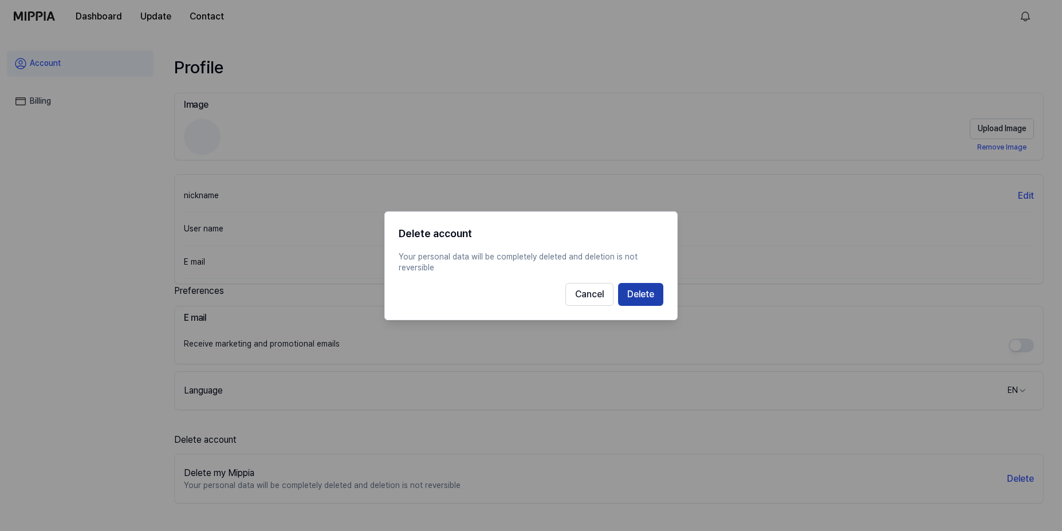
click at [650, 304] on button "Delete" at bounding box center [640, 294] width 45 height 23
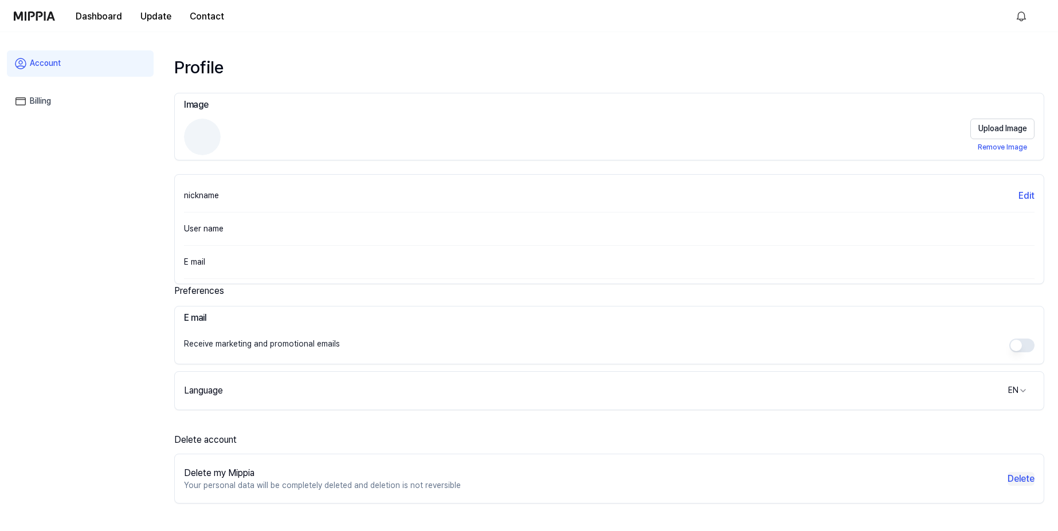
click at [1022, 480] on button "Delete" at bounding box center [1020, 479] width 27 height 14
